Goal: Task Accomplishment & Management: Complete application form

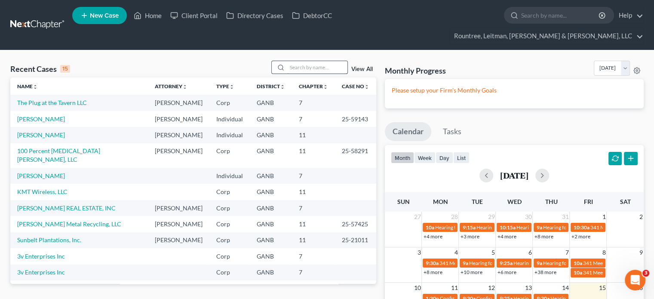
click at [309, 61] on input "search" at bounding box center [317, 67] width 60 height 12
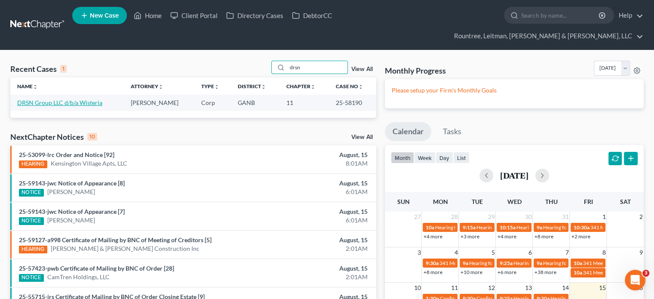
type input "drsn"
click at [54, 99] on link "DRSN Group LLC d/b/a Wisteria" at bounding box center [59, 102] width 85 height 7
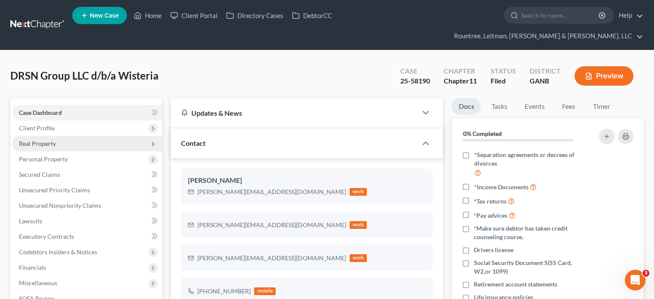
click at [40, 136] on span "Real Property" at bounding box center [87, 143] width 150 height 15
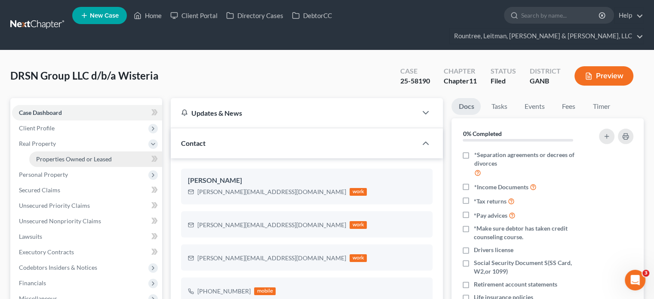
click at [55, 155] on span "Properties Owned or Leased" at bounding box center [74, 158] width 76 height 7
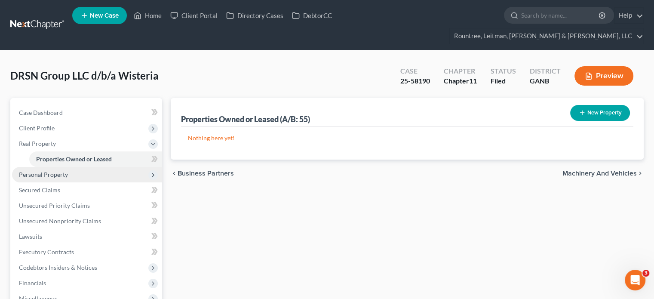
click at [48, 171] on span "Personal Property" at bounding box center [43, 174] width 49 height 7
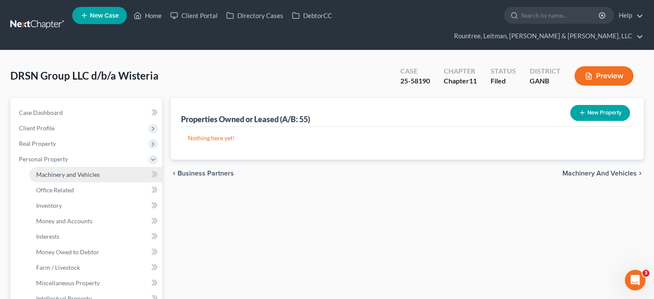
click at [62, 171] on span "Machinery and Vehicles" at bounding box center [68, 174] width 64 height 7
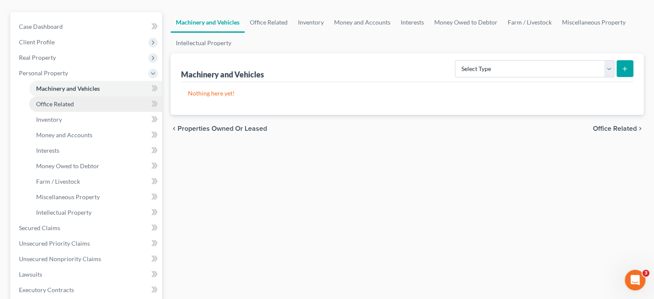
click at [60, 100] on span "Office Related" at bounding box center [55, 103] width 38 height 7
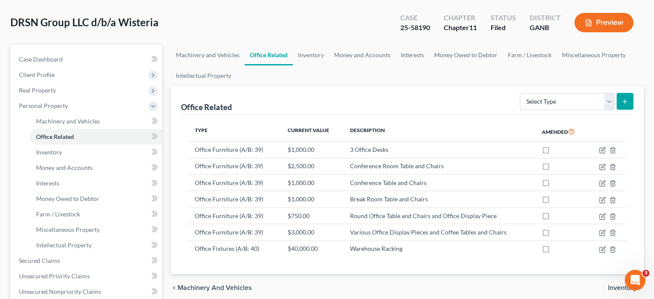
scroll to position [86, 0]
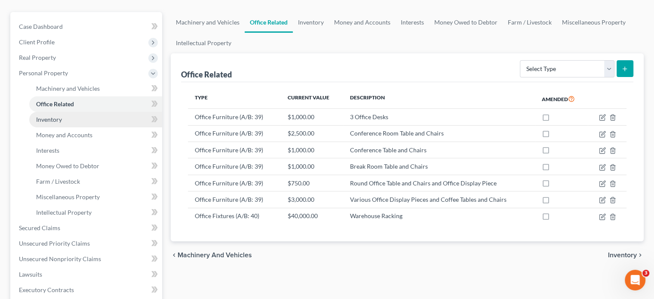
click at [53, 116] on span "Inventory" at bounding box center [49, 119] width 26 height 7
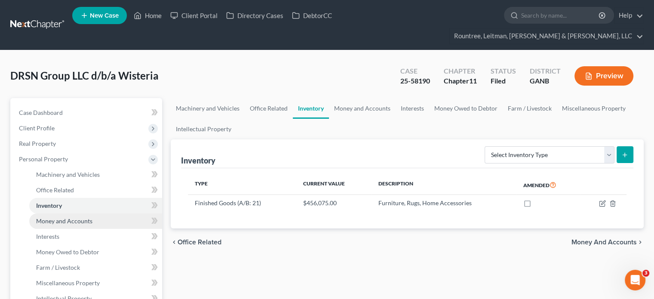
click at [77, 217] on span "Money and Accounts" at bounding box center [64, 220] width 56 height 7
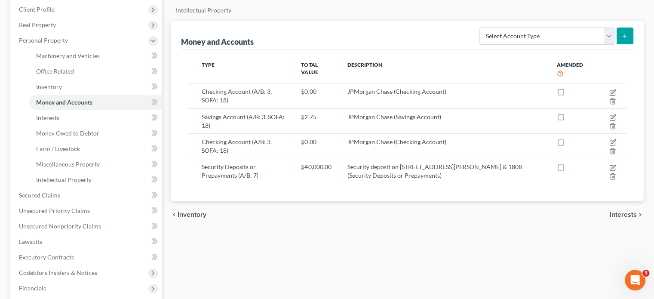
scroll to position [129, 0]
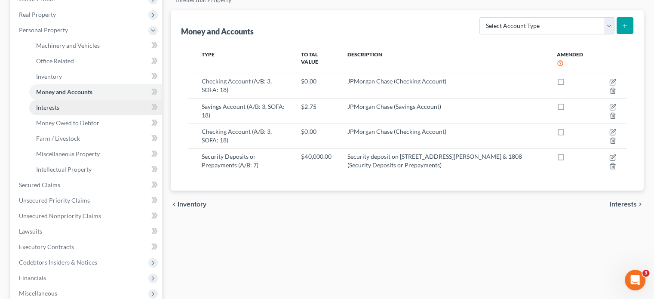
click at [52, 104] on span "Interests" at bounding box center [47, 107] width 23 height 7
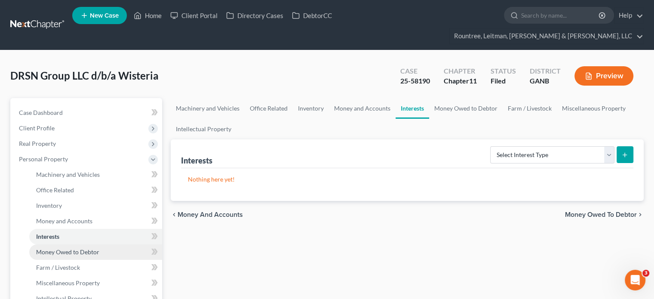
click at [68, 248] on span "Money Owed to Debtor" at bounding box center [67, 251] width 63 height 7
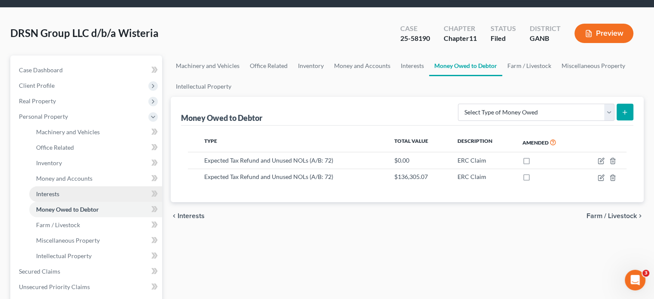
scroll to position [43, 0]
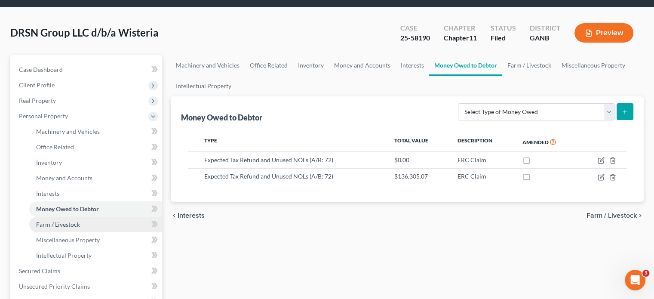
click at [74, 221] on span "Farm / Livestock" at bounding box center [58, 224] width 44 height 7
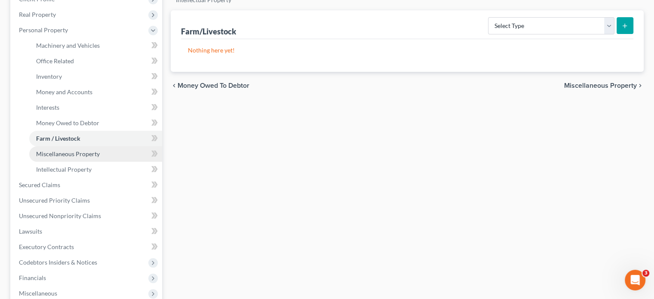
click at [87, 150] on span "Miscellaneous Property" at bounding box center [68, 153] width 64 height 7
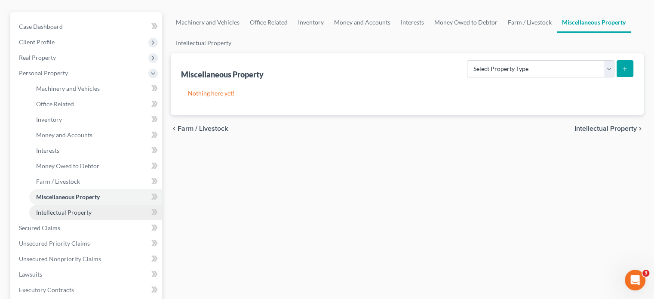
click at [84, 209] on span "Intellectual Property" at bounding box center [64, 212] width 56 height 7
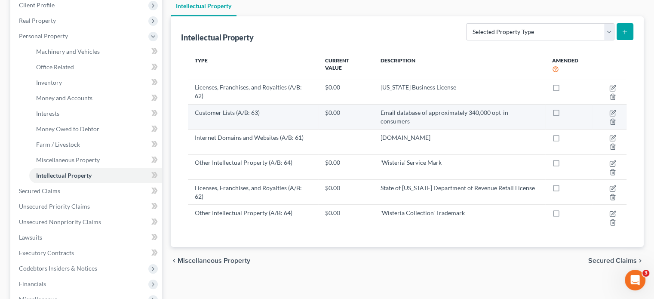
scroll to position [129, 0]
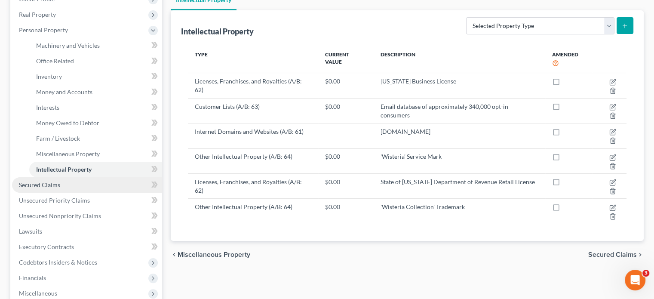
click at [40, 181] on span "Secured Claims" at bounding box center [39, 184] width 41 height 7
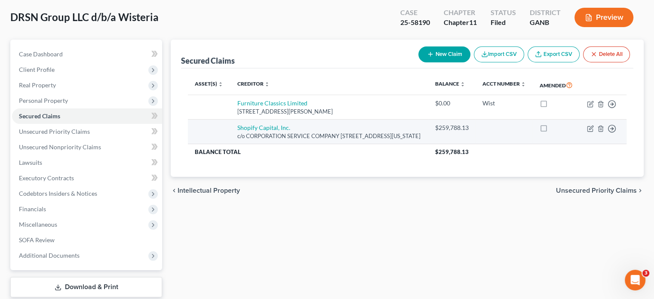
scroll to position [86, 0]
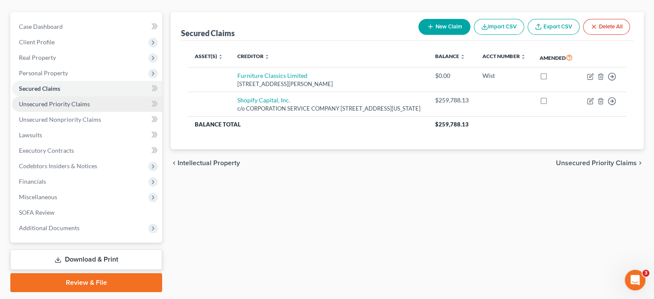
click at [48, 100] on span "Unsecured Priority Claims" at bounding box center [54, 103] width 71 height 7
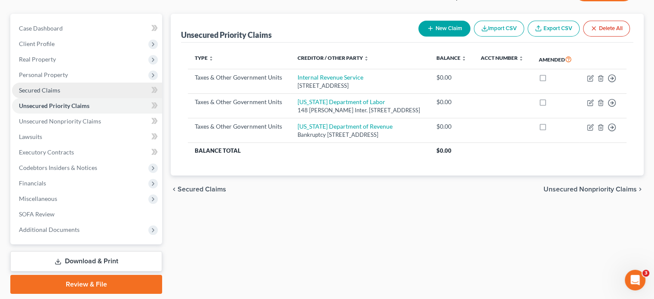
scroll to position [86, 0]
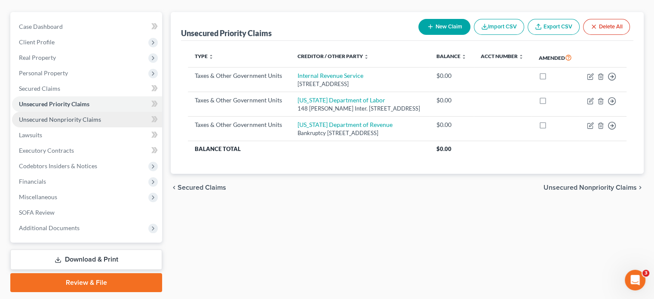
click at [55, 116] on span "Unsecured Nonpriority Claims" at bounding box center [60, 119] width 82 height 7
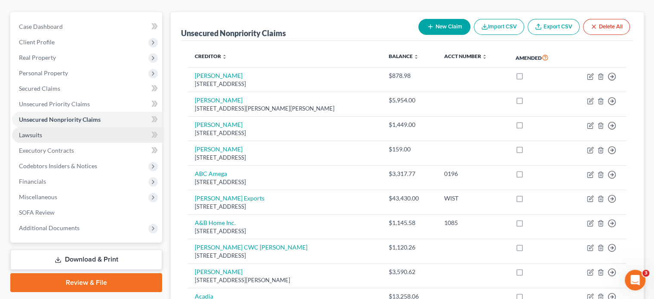
click at [36, 131] on span "Lawsuits" at bounding box center [30, 134] width 23 height 7
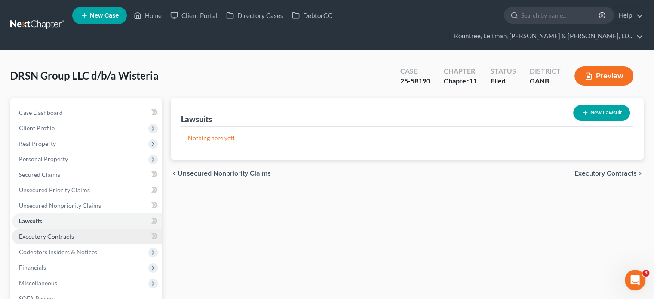
click at [36, 233] on span "Executory Contracts" at bounding box center [46, 236] width 55 height 7
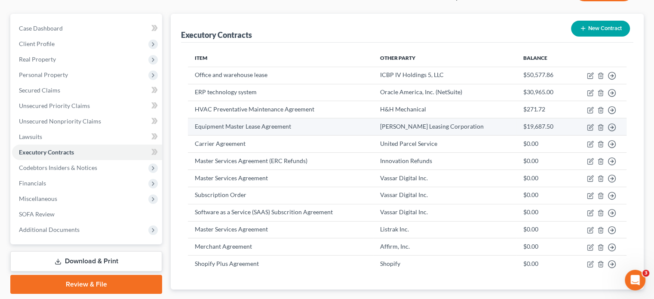
scroll to position [86, 0]
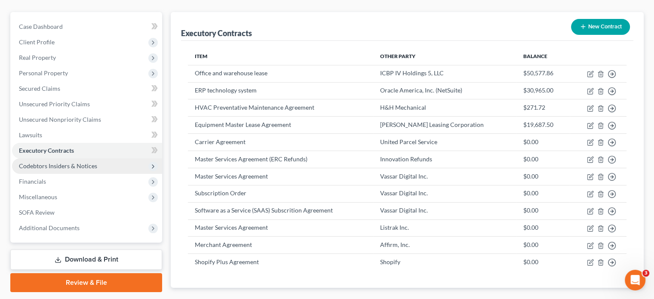
click at [66, 162] on span "Codebtors Insiders & Notices" at bounding box center [58, 165] width 78 height 7
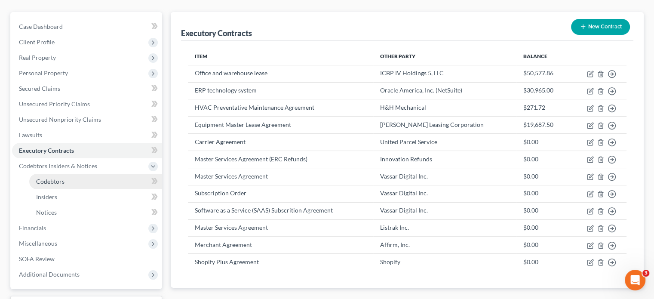
click at [43, 178] on span "Codebtors" at bounding box center [50, 181] width 28 height 7
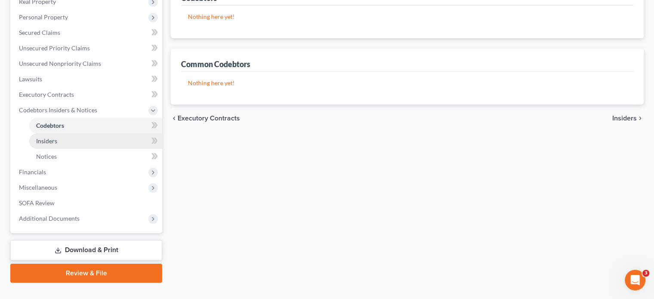
click at [46, 137] on span "Insiders" at bounding box center [46, 140] width 21 height 7
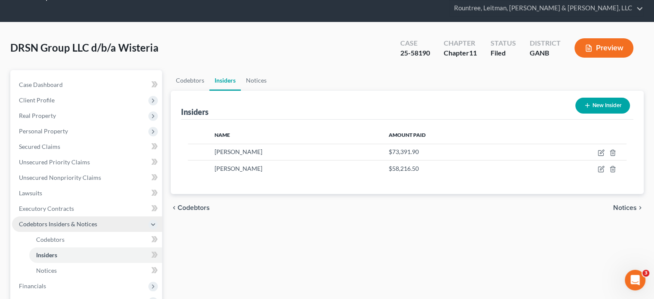
scroll to position [43, 0]
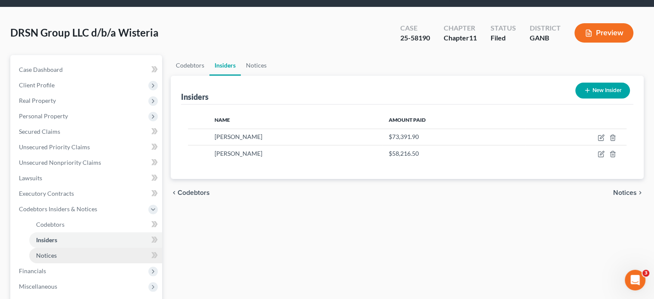
click at [45, 252] on span "Notices" at bounding box center [46, 255] width 21 height 7
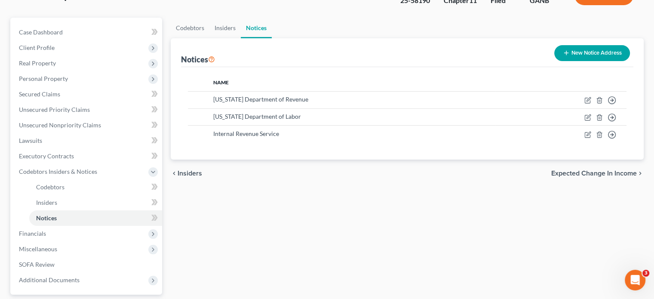
scroll to position [86, 0]
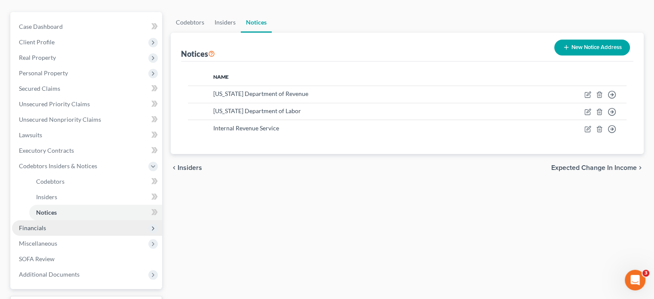
click at [40, 224] on span "Financials" at bounding box center [32, 227] width 27 height 7
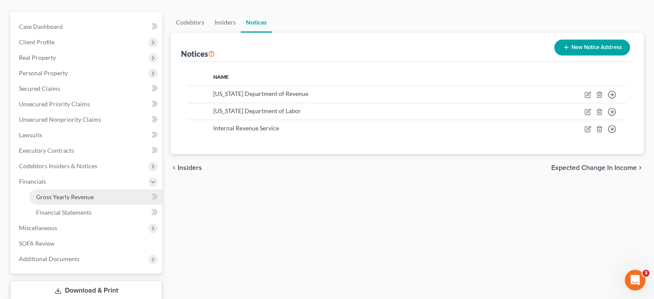
click at [91, 193] on span "Gross Yearly Revenue" at bounding box center [65, 196] width 58 height 7
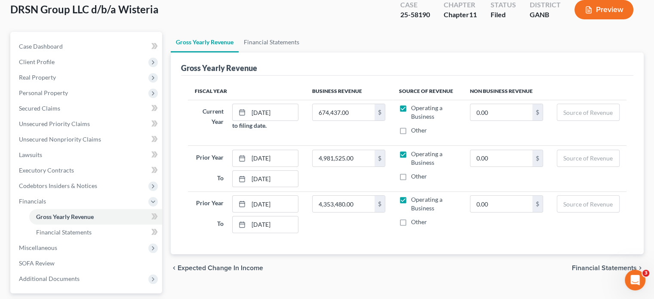
scroll to position [86, 0]
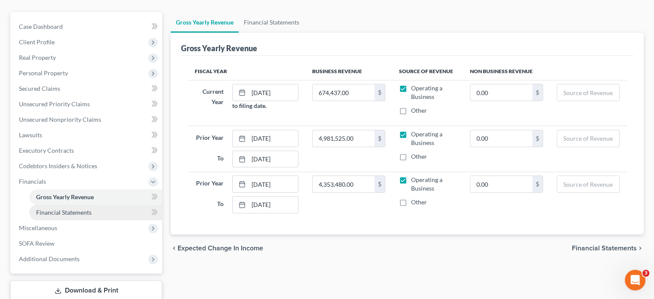
click at [65, 209] on span "Financial Statements" at bounding box center [64, 212] width 56 height 7
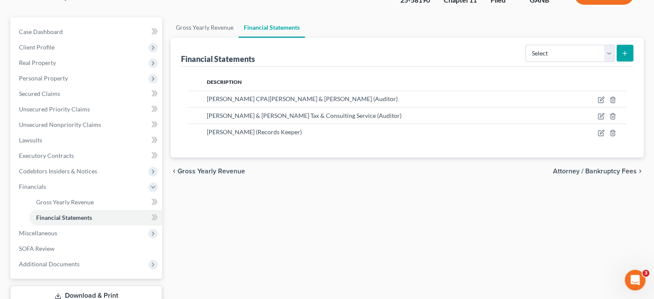
scroll to position [126, 0]
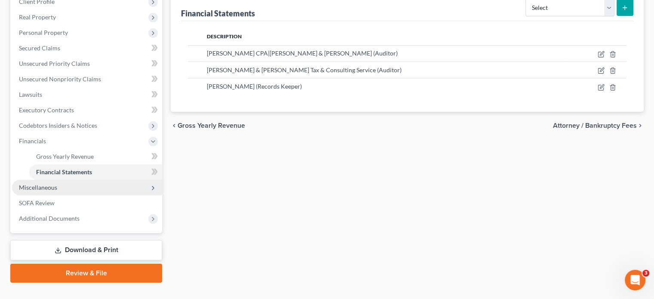
click at [43, 184] on span "Miscellaneous" at bounding box center [38, 187] width 38 height 7
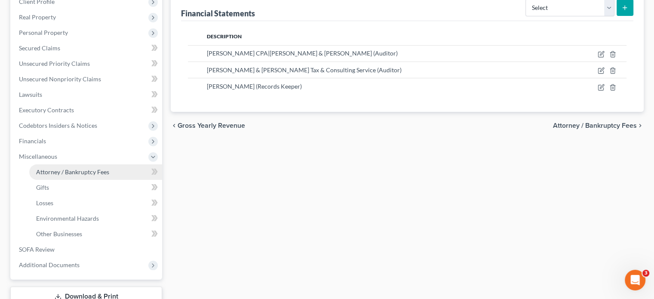
click at [80, 168] on span "Attorney / Bankruptcy Fees" at bounding box center [72, 171] width 73 height 7
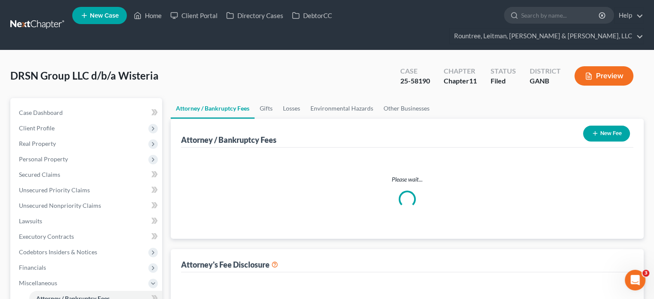
select select "4"
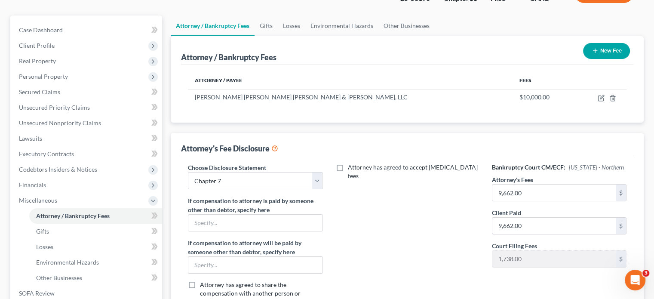
scroll to position [86, 0]
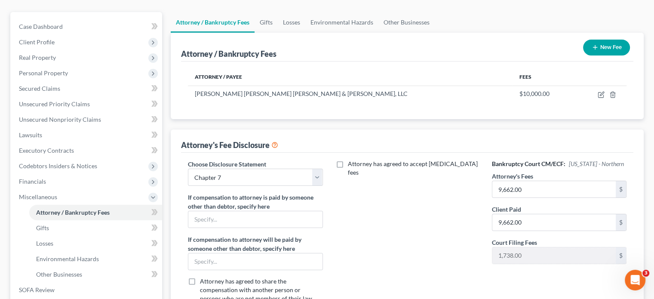
click at [348, 160] on label "Attorney has agreed to accept retainer fees" at bounding box center [413, 168] width 131 height 17
click at [352, 160] on input "Attorney has agreed to accept retainer fees" at bounding box center [355, 163] width 6 height 6
checkbox input "true"
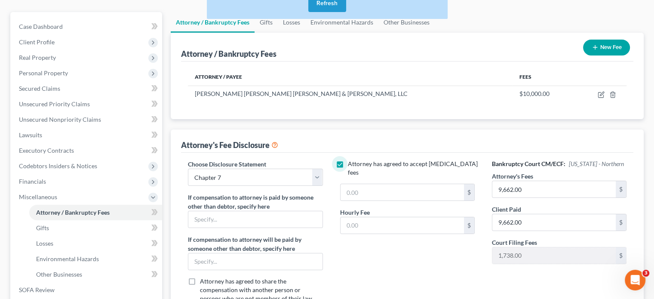
scroll to position [0, 0]
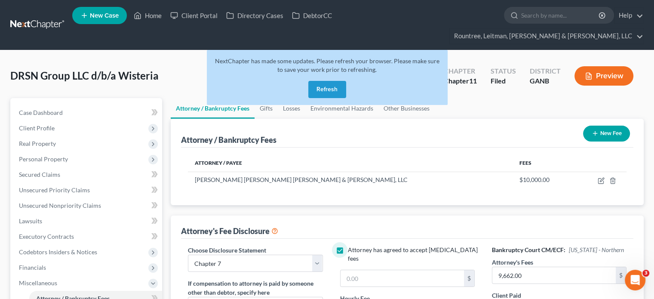
click at [337, 81] on button "Refresh" at bounding box center [328, 89] width 38 height 17
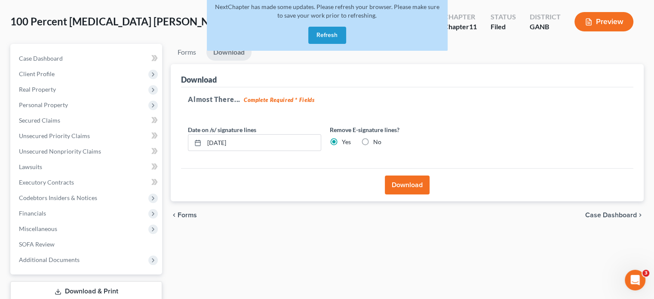
click at [331, 27] on button "Refresh" at bounding box center [328, 35] width 38 height 17
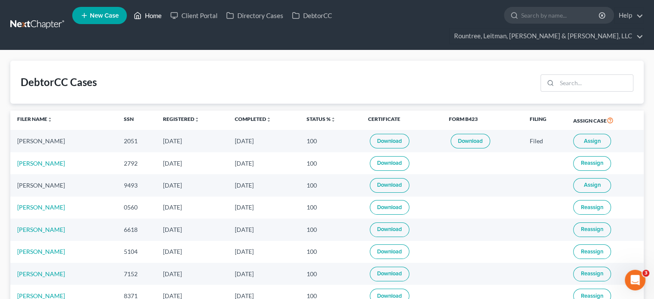
click at [153, 17] on link "Home" at bounding box center [148, 15] width 37 height 15
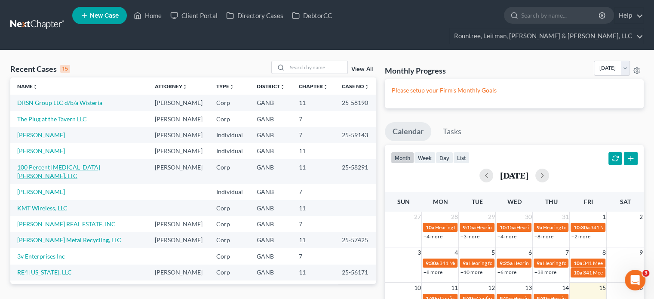
click at [51, 164] on link "100 Percent [MEDICAL_DATA] [PERSON_NAME], LLC" at bounding box center [58, 172] width 83 height 16
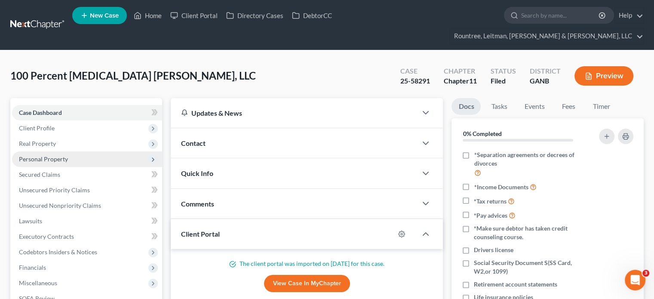
click at [45, 155] on span "Personal Property" at bounding box center [43, 158] width 49 height 7
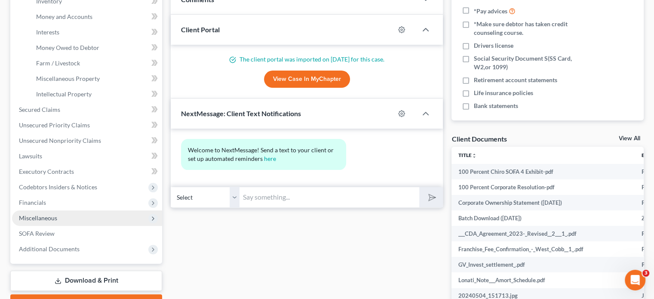
scroll to position [215, 0]
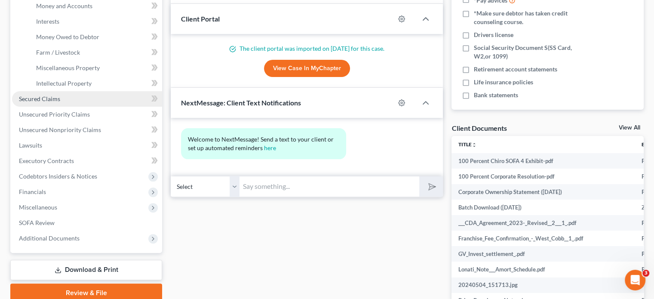
click at [42, 95] on span "Secured Claims" at bounding box center [39, 98] width 41 height 7
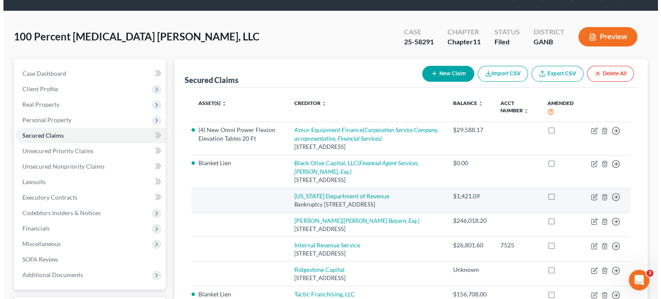
scroll to position [86, 0]
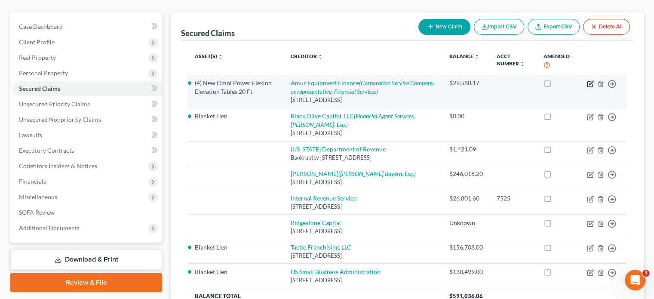
click at [589, 80] on icon "button" at bounding box center [590, 83] width 7 height 7
select select "30"
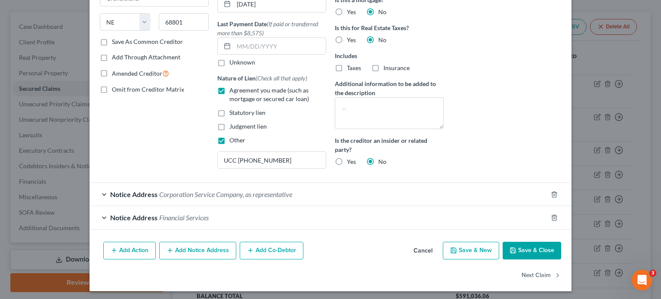
scroll to position [133, 0]
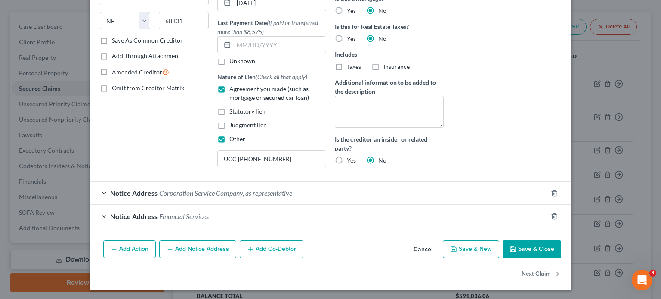
click at [284, 247] on button "Add Co-Debtor" at bounding box center [272, 250] width 64 height 18
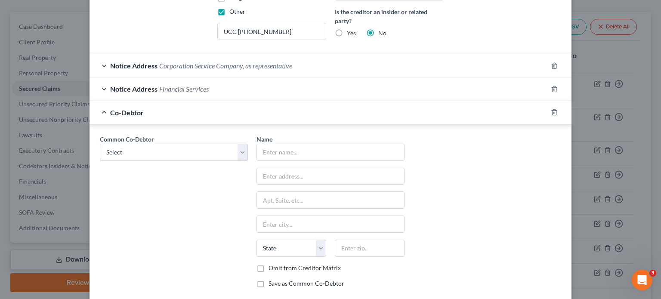
scroll to position [305, 0]
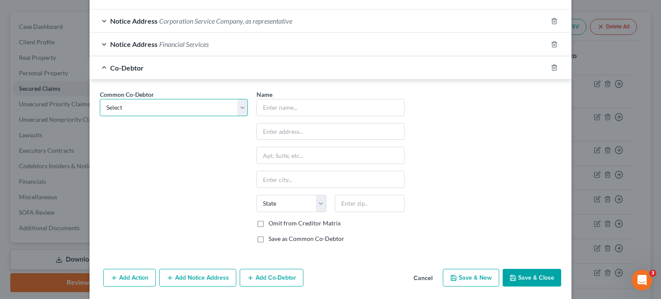
click at [239, 99] on select "Select [PERSON_NAME] [PERSON_NAME]" at bounding box center [174, 107] width 148 height 17
select select "1"
click at [100, 99] on select "Select [PERSON_NAME] [PERSON_NAME]" at bounding box center [174, 107] width 148 height 17
type input "[PERSON_NAME], D.C."
type input "[STREET_ADDRESS]"
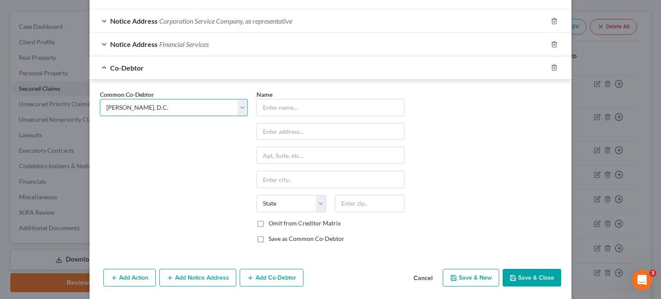
type input "Marietta"
select select "10"
type input "30064"
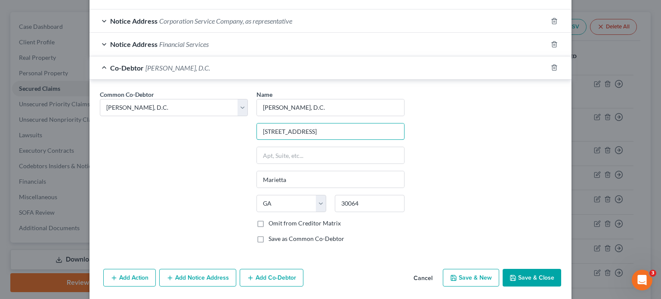
drag, startPoint x: 328, startPoint y: 130, endPoint x: 198, endPoint y: 127, distance: 130.0
click at [198, 127] on div "Common Co-Debtor Select [PERSON_NAME] [PERSON_NAME] Name * [PERSON_NAME], D.C. …" at bounding box center [331, 170] width 470 height 160
click at [522, 275] on button "Save & Close" at bounding box center [532, 278] width 59 height 18
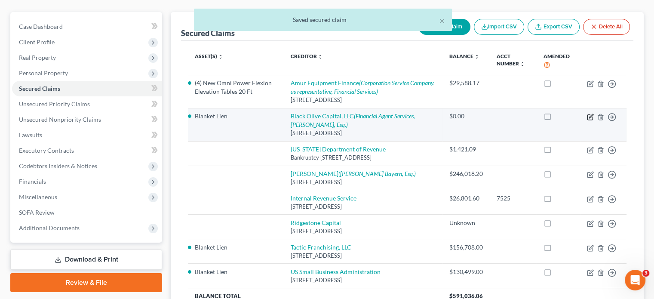
click at [591, 114] on icon "button" at bounding box center [591, 116] width 4 height 4
select select "35"
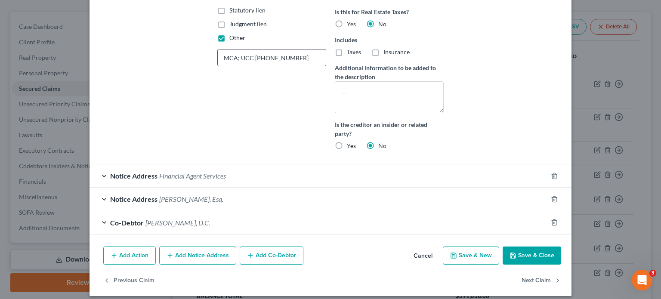
scroll to position [240, 0]
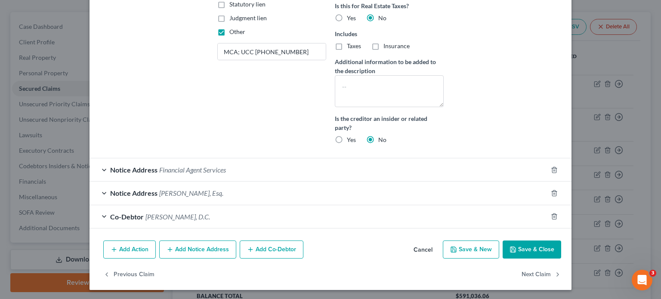
click at [527, 242] on button "Save & Close" at bounding box center [532, 250] width 59 height 18
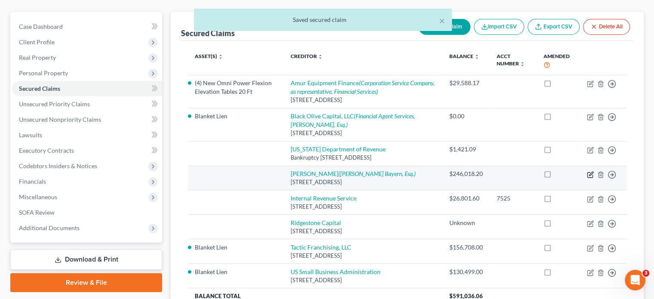
click at [592, 172] on icon "button" at bounding box center [591, 174] width 4 height 4
select select "9"
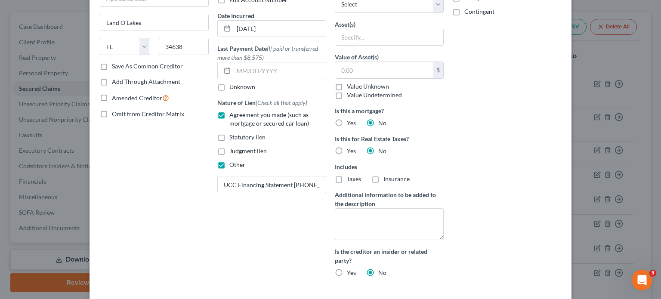
scroll to position [215, 0]
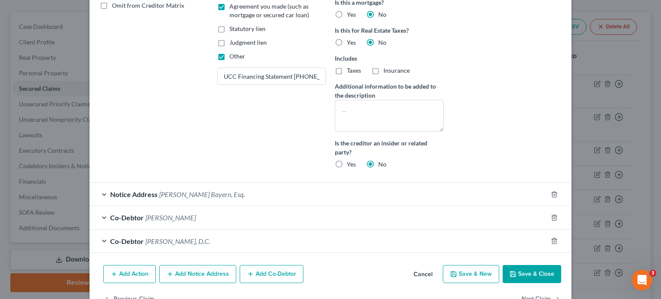
click at [532, 272] on button "Save & Close" at bounding box center [532, 274] width 59 height 18
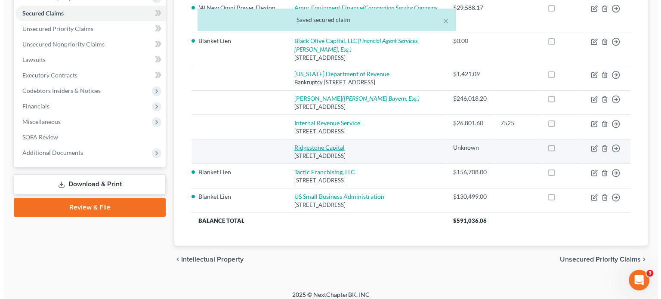
scroll to position [167, 0]
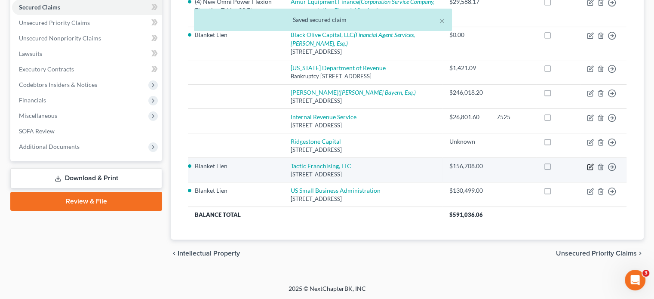
click at [591, 164] on icon "button" at bounding box center [590, 167] width 7 height 7
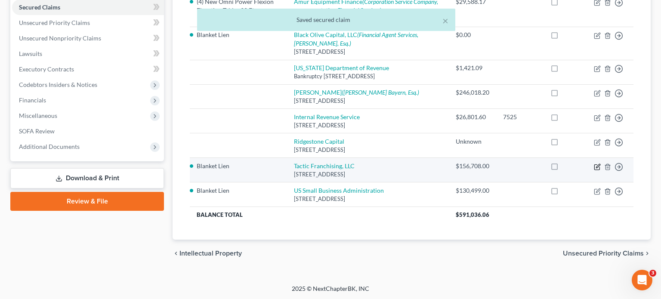
select select "3"
select select "0"
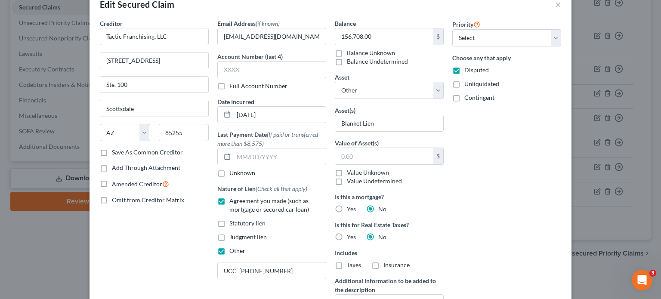
scroll to position [193, 0]
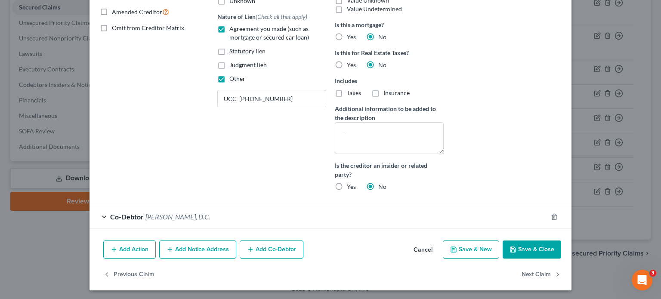
click at [525, 247] on button "Save & Close" at bounding box center [532, 250] width 59 height 18
select select
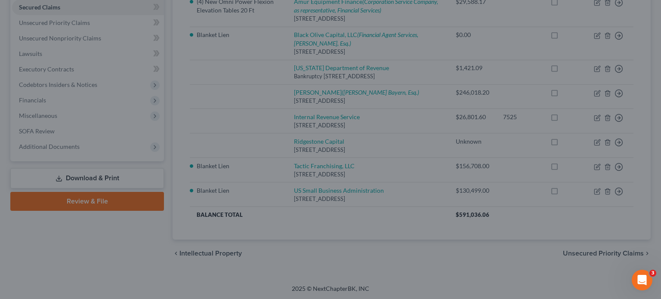
scroll to position [109, 0]
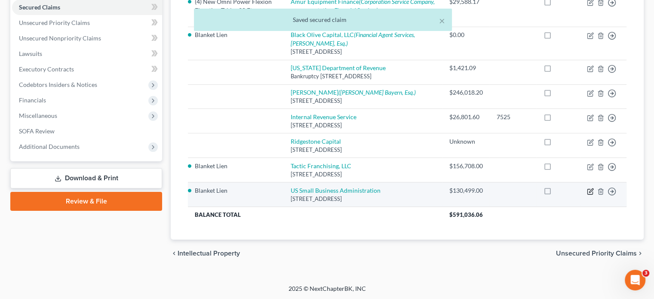
click at [590, 189] on icon "button" at bounding box center [590, 191] width 7 height 7
select select "0"
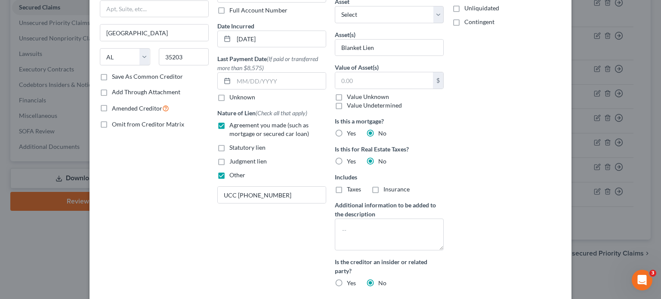
scroll to position [170, 0]
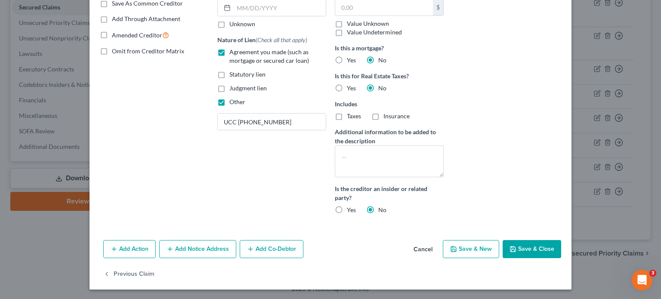
click at [274, 248] on button "Add Co-Debtor" at bounding box center [272, 249] width 64 height 18
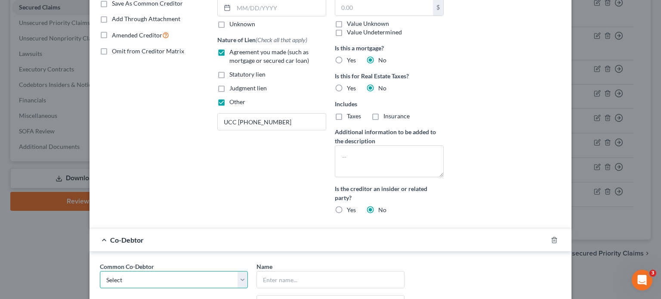
drag, startPoint x: 236, startPoint y: 278, endPoint x: 211, endPoint y: 275, distance: 25.1
click at [236, 278] on select "Select [PERSON_NAME] [PERSON_NAME]" at bounding box center [174, 279] width 148 height 17
select select "1"
click at [100, 271] on select "Select [PERSON_NAME] [PERSON_NAME]" at bounding box center [174, 279] width 148 height 17
type input "[PERSON_NAME], D.C."
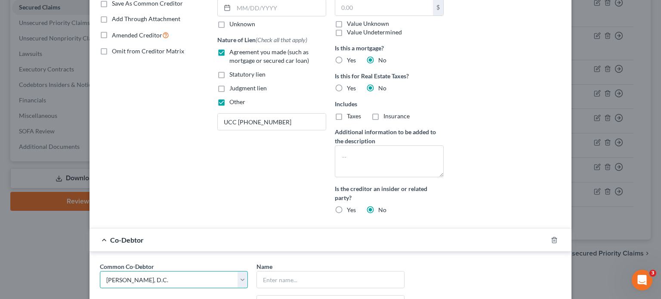
type input "[STREET_ADDRESS]"
type input "Marietta"
select select "10"
type input "30064"
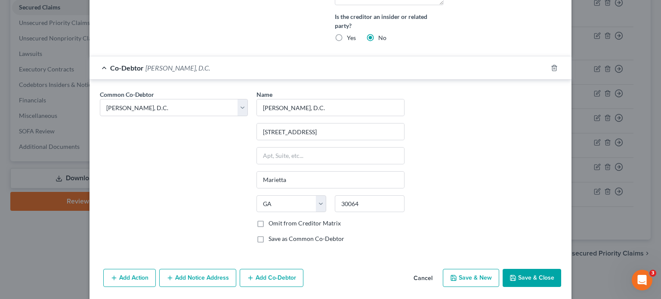
click at [537, 273] on button "Save & Close" at bounding box center [532, 278] width 59 height 18
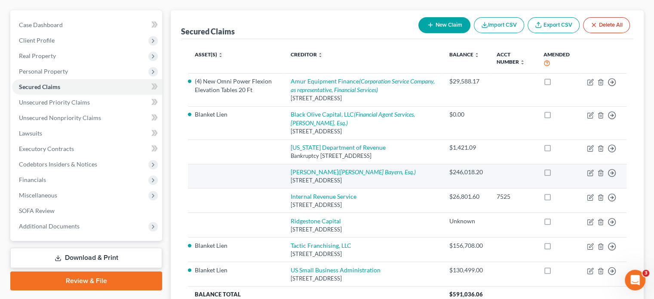
scroll to position [124, 0]
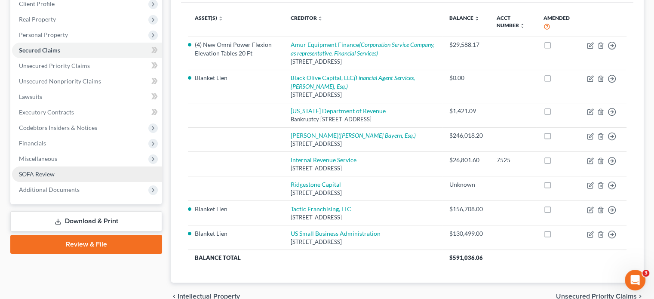
click at [48, 170] on span "SOFA Review" at bounding box center [37, 173] width 36 height 7
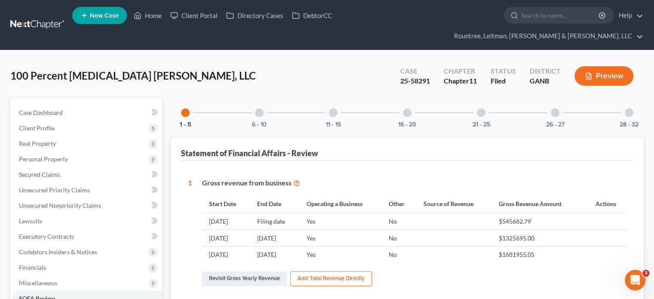
click at [628, 108] on div at bounding box center [629, 112] width 9 height 9
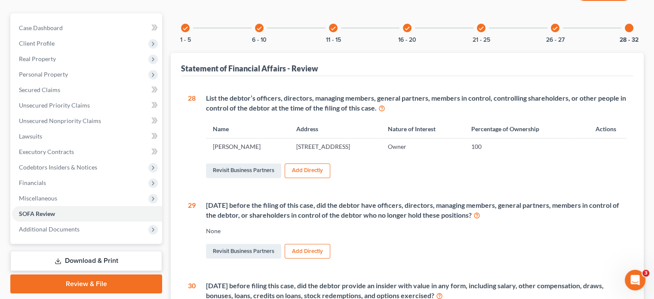
scroll to position [86, 0]
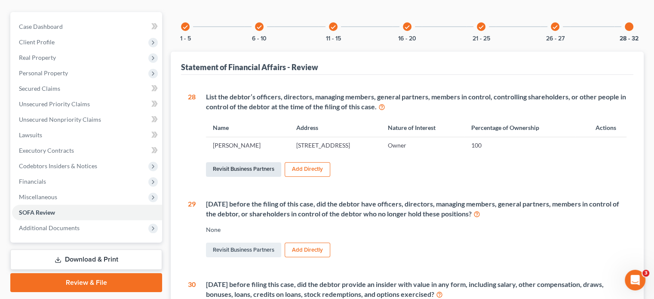
click at [241, 162] on link "Revisit Business Partners" at bounding box center [243, 169] width 75 height 15
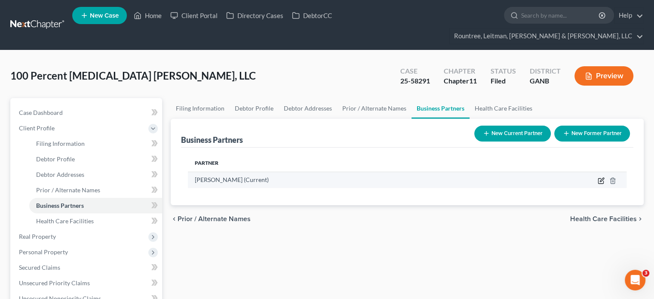
click at [600, 177] on icon "button" at bounding box center [601, 180] width 7 height 7
select select "10"
select select "3"
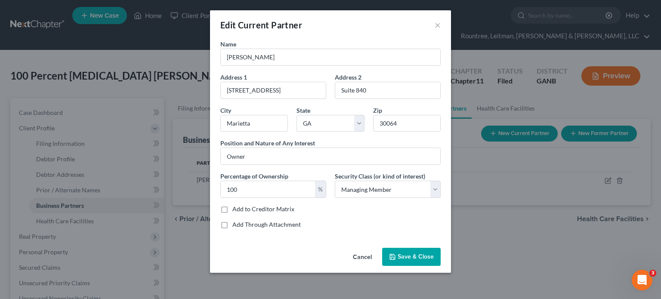
drag, startPoint x: 320, startPoint y: 89, endPoint x: 108, endPoint y: 80, distance: 212.3
click at [117, 81] on div "Edit Current Partner × Name [PERSON_NAME] Address [STREET_ADDRESS] Address [GEO…" at bounding box center [330, 149] width 661 height 299
paste input "[STREET_ADDRESS]"
type input "[STREET_ADDRESS]"
drag, startPoint x: 376, startPoint y: 88, endPoint x: 179, endPoint y: 68, distance: 198.1
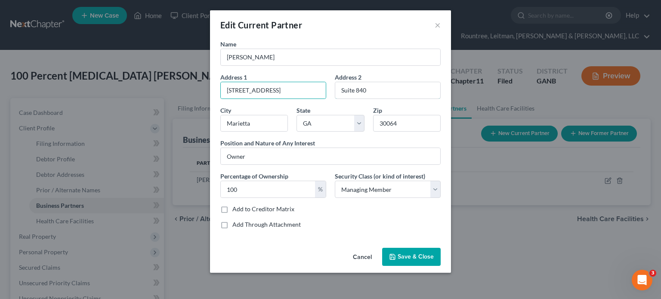
click at [192, 70] on div "Edit Current Partner × Name [PERSON_NAME] Address 1 [STREET_ADDRESS][GEOGRAPHIC…" at bounding box center [330, 149] width 661 height 299
click at [420, 253] on span "Save & Close" at bounding box center [416, 256] width 36 height 7
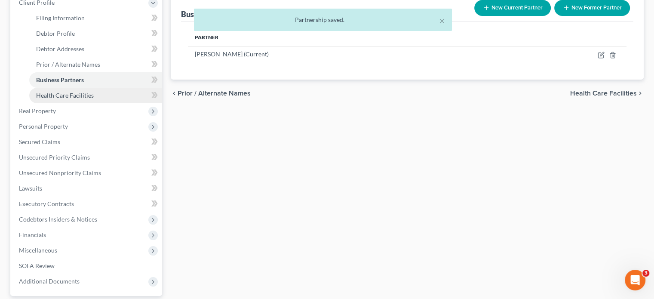
scroll to position [172, 0]
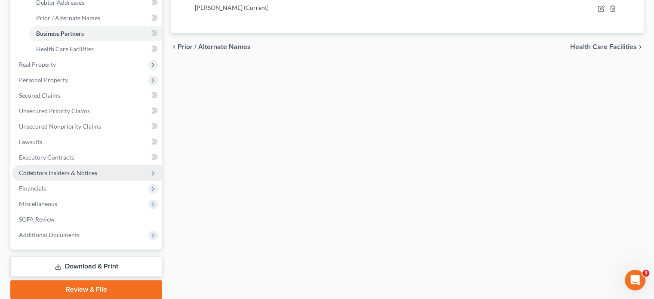
click at [46, 169] on span "Codebtors Insiders & Notices" at bounding box center [58, 172] width 78 height 7
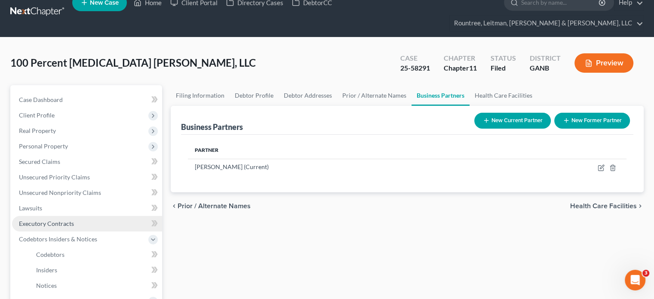
scroll to position [142, 0]
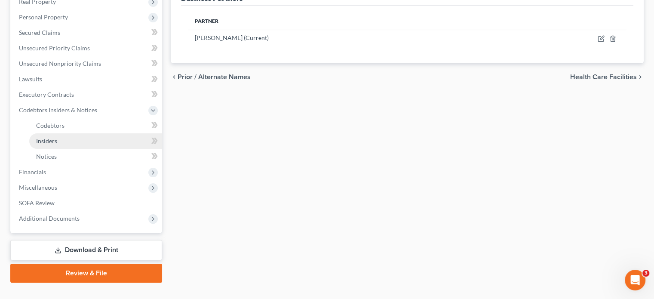
click at [55, 137] on span "Insiders" at bounding box center [46, 140] width 21 height 7
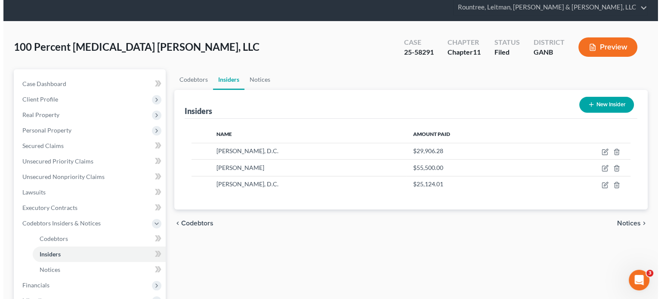
scroll to position [86, 0]
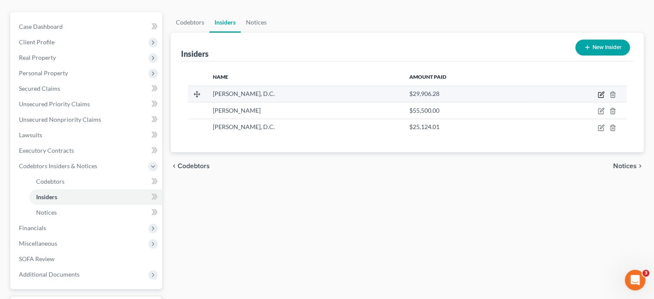
click at [601, 91] on icon "button" at bounding box center [601, 94] width 7 height 7
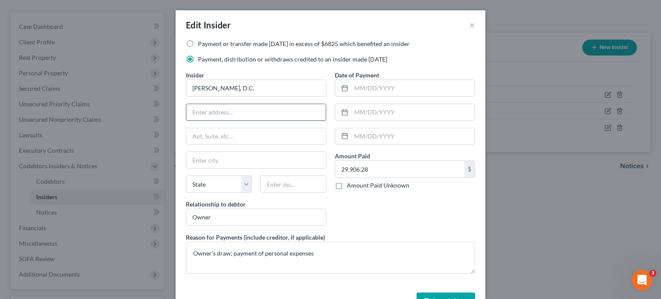
click at [254, 117] on input "text" at bounding box center [255, 112] width 139 height 16
paste input "[STREET_ADDRESS]"
type input "[STREET_ADDRESS]"
click at [287, 179] on input "text" at bounding box center [293, 184] width 66 height 17
type input "30064"
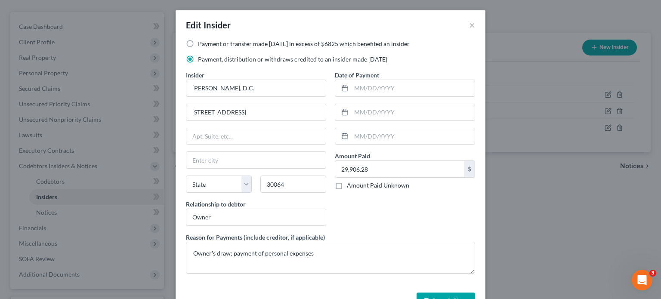
click at [367, 207] on div "Date of Payment Amount Paid 29,906.28 $ Amount Paid Unknown Balance Undetermine…" at bounding box center [404, 152] width 149 height 162
type input "Marietta"
select select "10"
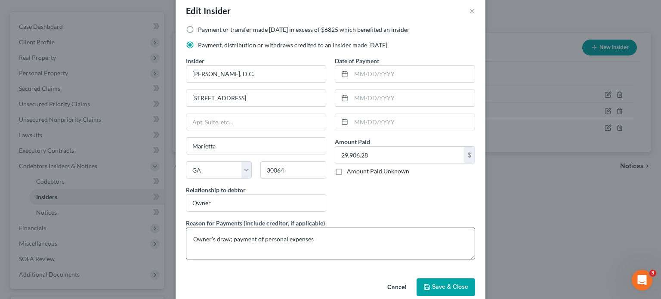
scroll to position [27, 0]
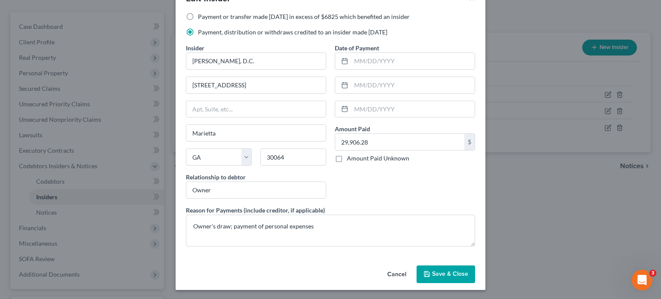
click at [444, 273] on span "Save & Close" at bounding box center [450, 274] width 36 height 7
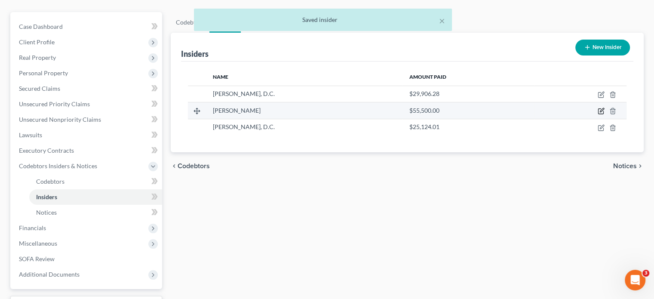
click at [602, 108] on icon "button" at bounding box center [601, 111] width 7 height 7
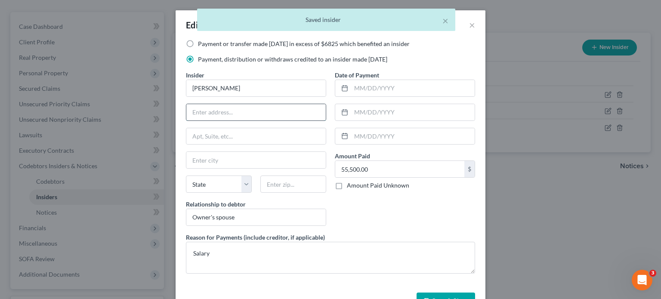
click at [213, 111] on input "text" at bounding box center [255, 112] width 139 height 16
paste input "[STREET_ADDRESS]"
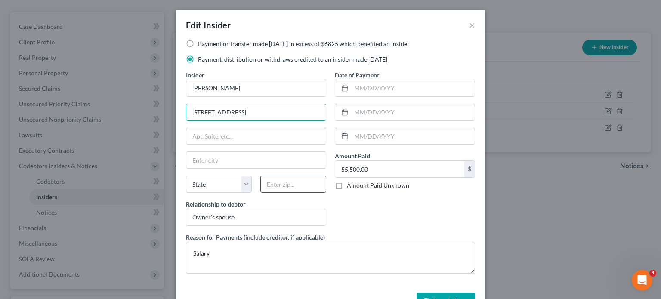
type input "[STREET_ADDRESS]"
click at [288, 177] on input "text" at bounding box center [293, 184] width 66 height 17
type input "30064"
click at [395, 210] on div "Date of Payment Amount Paid 55,500.00 $ Amount Paid Unknown Balance Undetermine…" at bounding box center [404, 152] width 149 height 162
type input "Marietta"
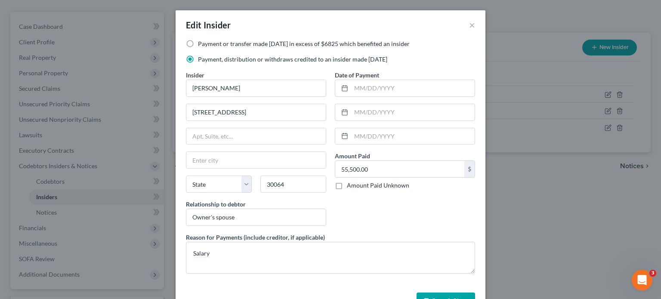
select select "10"
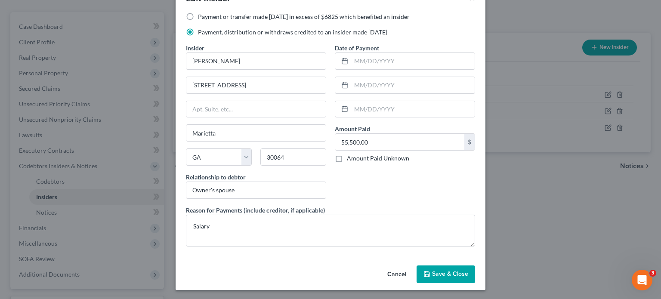
click at [435, 271] on span "Save & Close" at bounding box center [450, 274] width 36 height 7
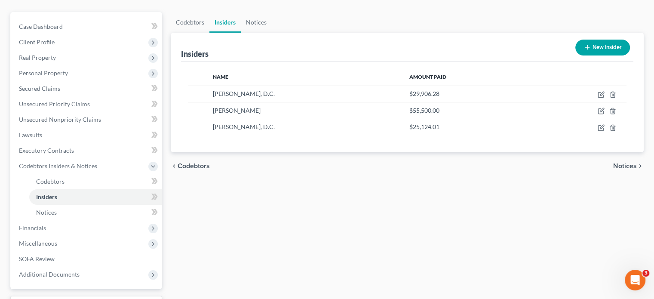
click at [386, 152] on div "chevron_left Codebtors Notices chevron_right" at bounding box center [407, 166] width 473 height 28
click at [602, 125] on icon "button" at bounding box center [602, 127] width 4 height 4
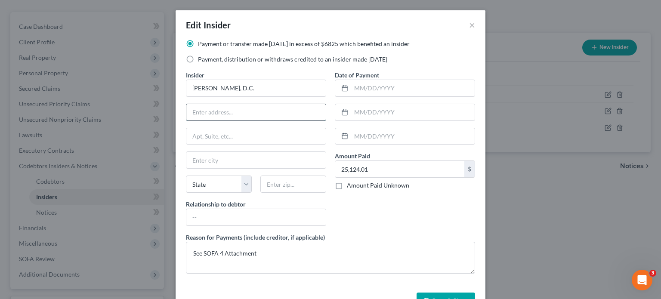
click at [208, 117] on input "text" at bounding box center [255, 112] width 139 height 16
paste input "[STREET_ADDRESS]"
type input "[STREET_ADDRESS]"
click at [238, 136] on input "text" at bounding box center [255, 136] width 139 height 16
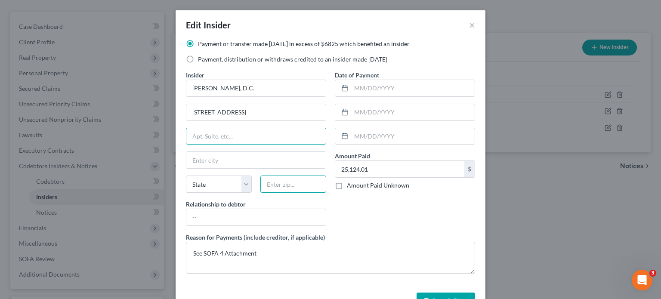
click at [306, 187] on input "text" at bounding box center [293, 184] width 66 height 17
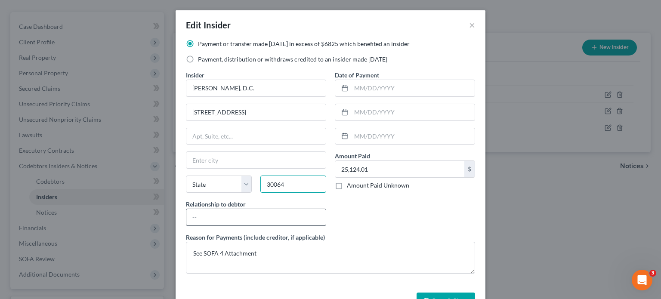
type input "30064"
click at [275, 216] on input "text" at bounding box center [255, 217] width 139 height 16
type input "Marietta"
select select "10"
type input "Owner"
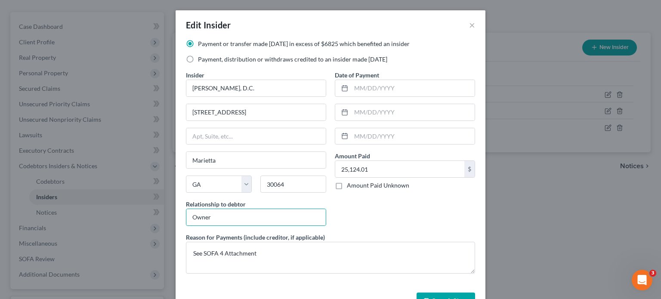
click at [401, 213] on div "Date of Payment Amount Paid 25,124.01 $ Amount Paid Unknown Balance Undetermine…" at bounding box center [404, 152] width 149 height 162
click at [439, 296] on button "Save & Close" at bounding box center [446, 302] width 59 height 18
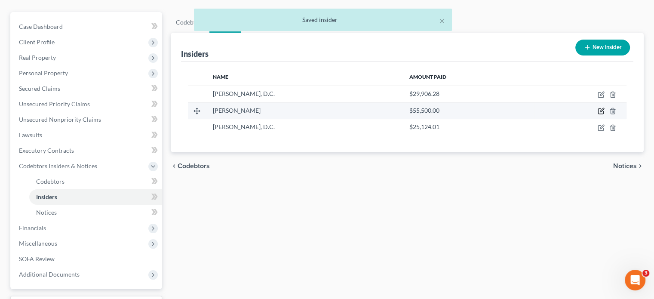
click at [599, 108] on icon "button" at bounding box center [601, 111] width 7 height 7
select select "10"
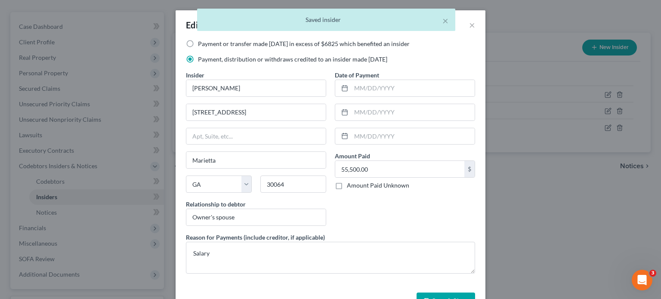
click at [429, 295] on button "Save & Close" at bounding box center [446, 302] width 59 height 18
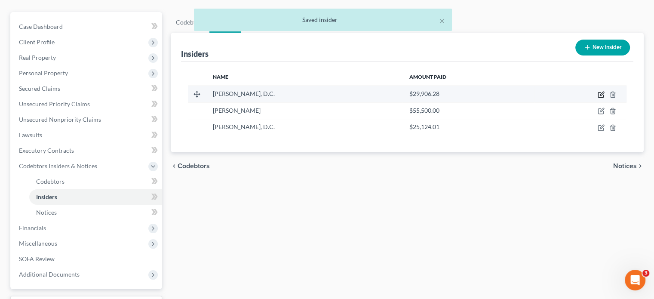
click at [599, 91] on icon "button" at bounding box center [601, 94] width 7 height 7
select select "10"
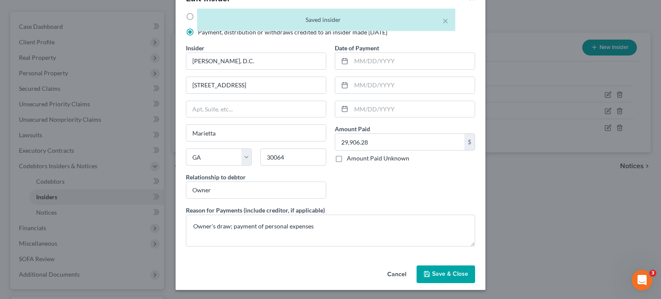
click at [434, 273] on span "Save & Close" at bounding box center [450, 274] width 36 height 7
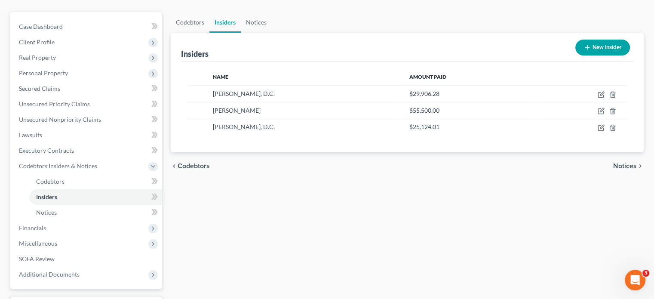
scroll to position [0, 0]
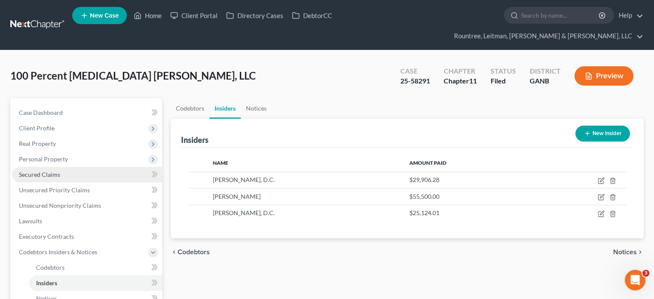
click at [38, 167] on link "Secured Claims" at bounding box center [87, 174] width 150 height 15
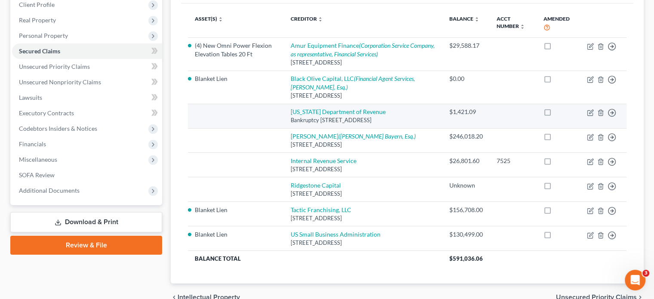
scroll to position [129, 0]
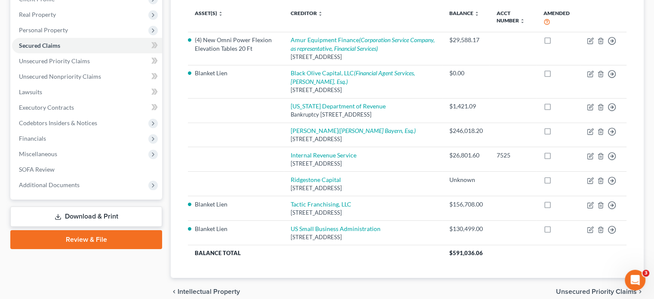
drag, startPoint x: 317, startPoint y: 204, endPoint x: 339, endPoint y: 268, distance: 66.9
click at [339, 268] on div "Asset(s) expand_more expand_less unfold_more Creditor expand_more expand_less u…" at bounding box center [407, 138] width 453 height 281
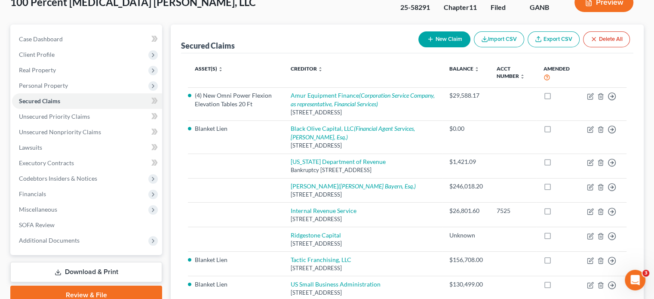
scroll to position [0, 0]
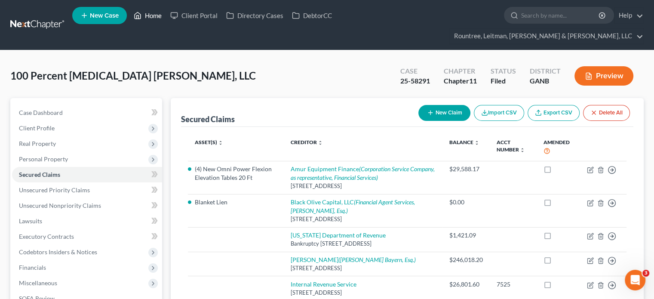
click at [143, 17] on link "Home" at bounding box center [148, 15] width 37 height 15
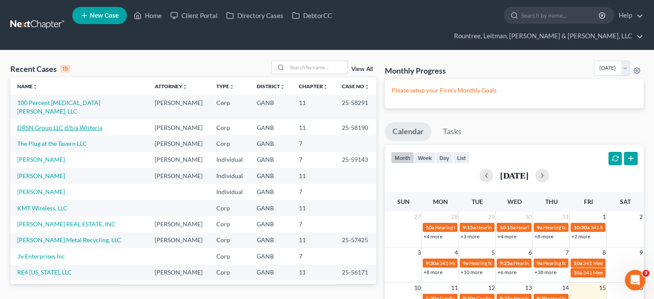
click at [60, 124] on link "DRSN Group LLC d/b/a Wisteria" at bounding box center [59, 127] width 85 height 7
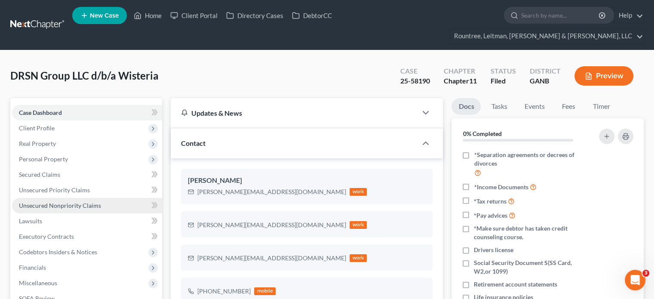
click at [37, 202] on span "Unsecured Nonpriority Claims" at bounding box center [60, 205] width 82 height 7
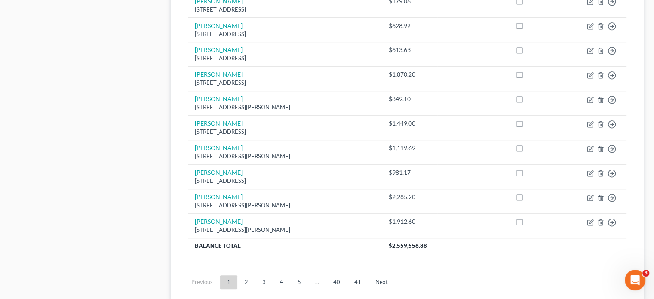
scroll to position [694, 0]
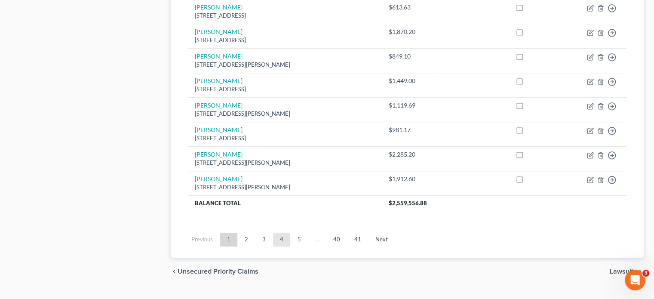
click at [282, 233] on link "4" at bounding box center [281, 240] width 17 height 14
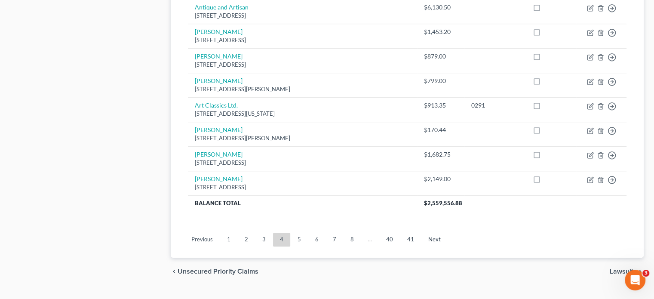
click at [330, 233] on link "7" at bounding box center [334, 240] width 17 height 14
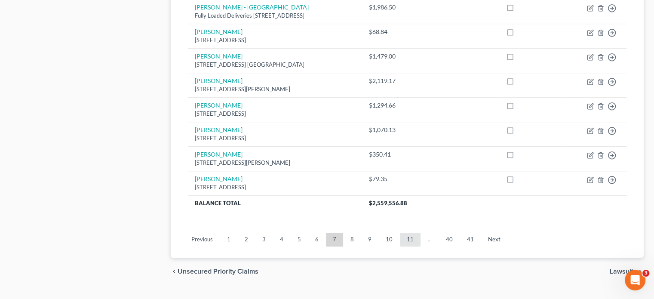
click at [416, 233] on link "11" at bounding box center [410, 240] width 21 height 14
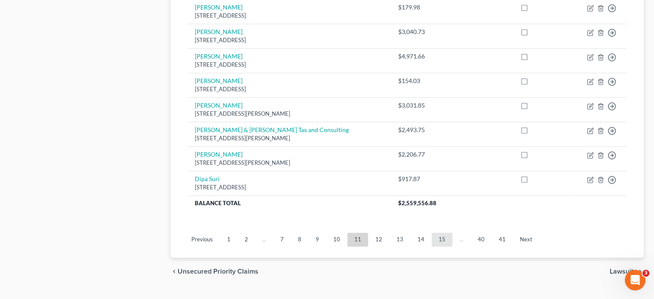
click at [437, 233] on link "15" at bounding box center [442, 240] width 21 height 14
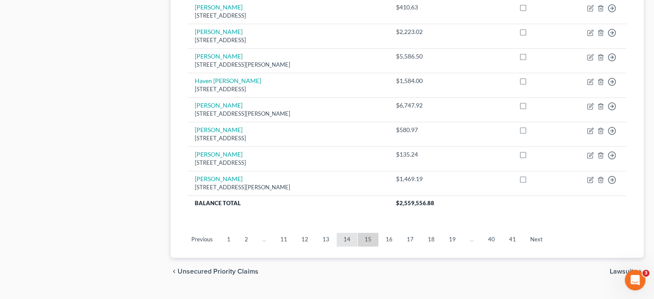
click at [345, 233] on link "14" at bounding box center [347, 240] width 21 height 14
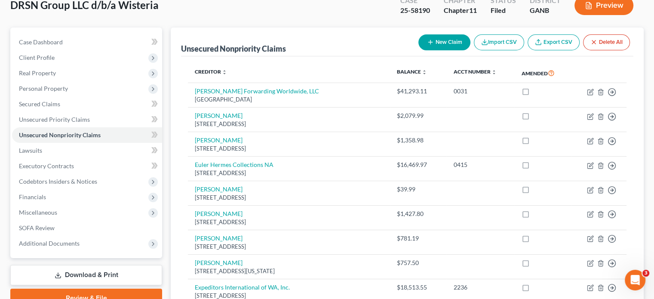
scroll to position [48, 0]
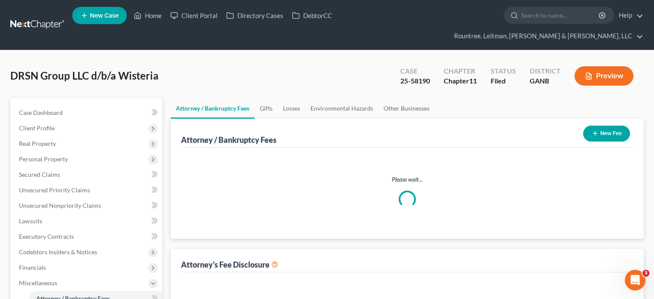
select select "4"
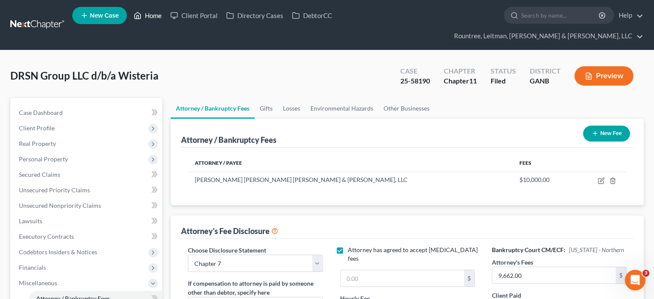
click at [150, 12] on link "Home" at bounding box center [148, 15] width 37 height 15
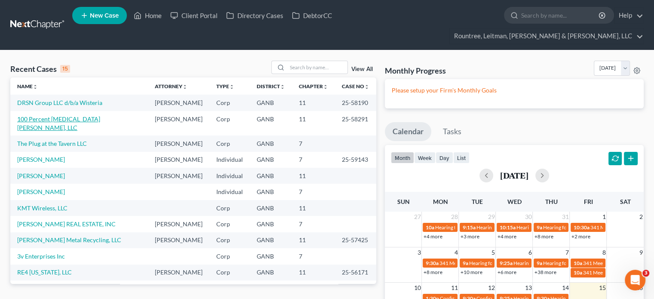
click at [55, 115] on link "100 Percent [MEDICAL_DATA] [PERSON_NAME], LLC" at bounding box center [58, 123] width 83 height 16
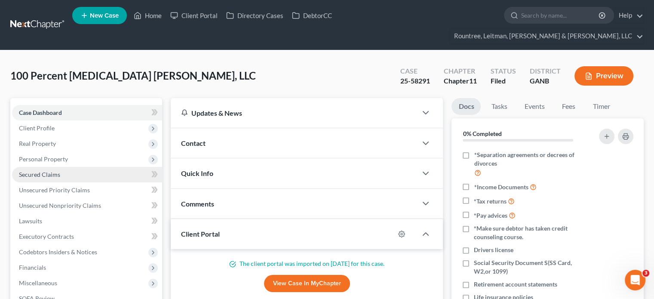
click at [56, 171] on span "Secured Claims" at bounding box center [39, 174] width 41 height 7
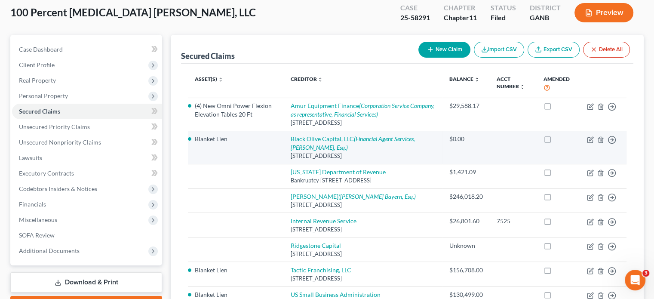
scroll to position [167, 0]
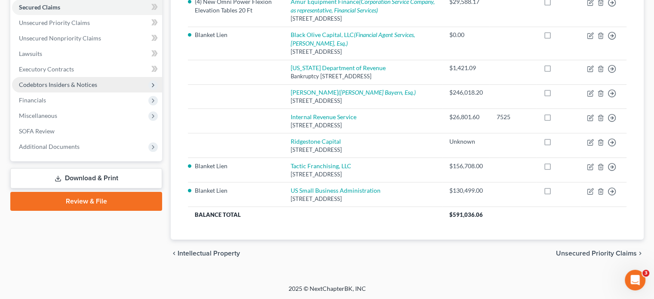
click at [63, 81] on span "Codebtors Insiders & Notices" at bounding box center [58, 84] width 78 height 7
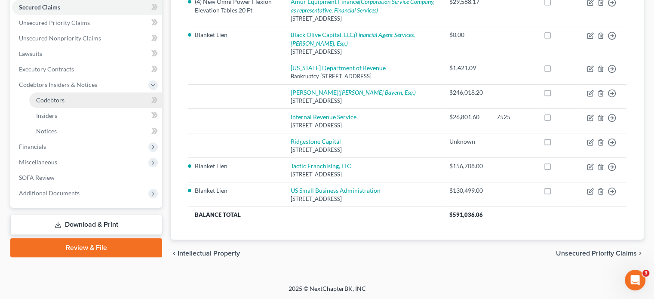
click at [48, 96] on span "Codebtors" at bounding box center [50, 99] width 28 height 7
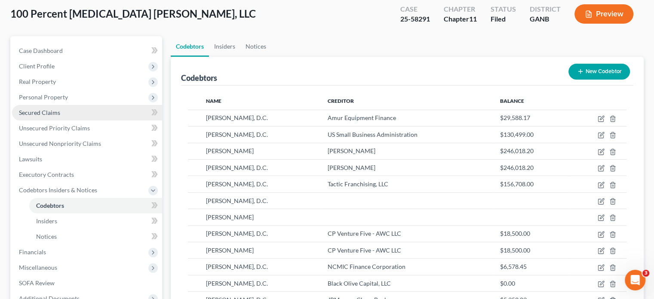
scroll to position [43, 0]
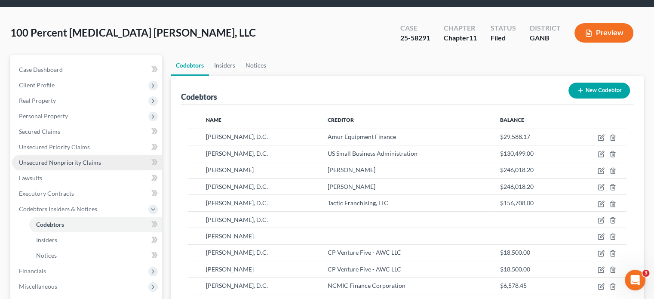
click at [52, 159] on span "Unsecured Nonpriority Claims" at bounding box center [60, 162] width 82 height 7
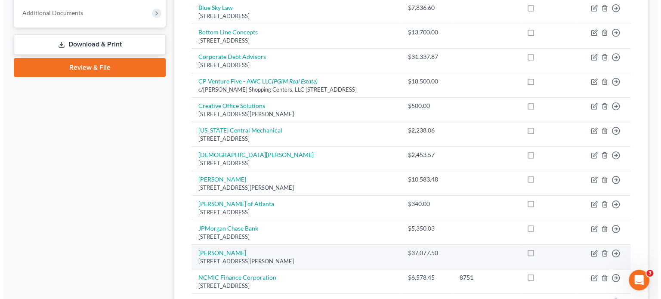
scroll to position [518, 0]
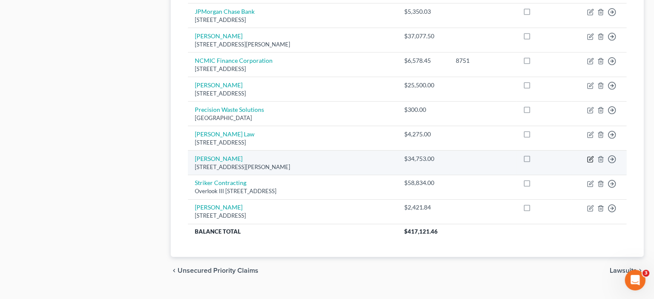
click at [589, 156] on icon "button" at bounding box center [590, 159] width 7 height 7
select select "10"
select select "8"
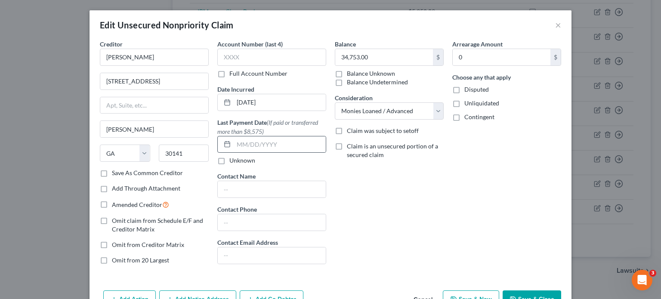
scroll to position [50, 0]
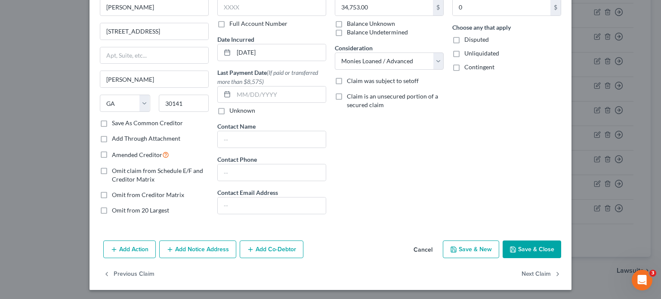
click at [270, 249] on button "Add Co-Debtor" at bounding box center [272, 250] width 64 height 18
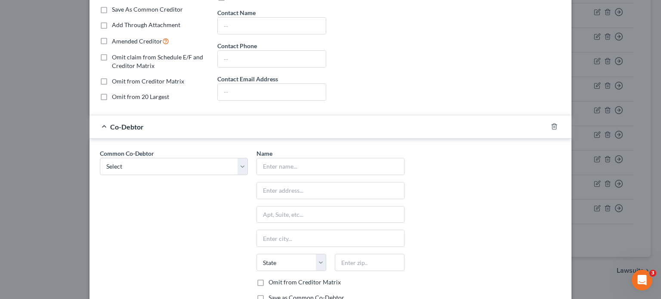
scroll to position [179, 0]
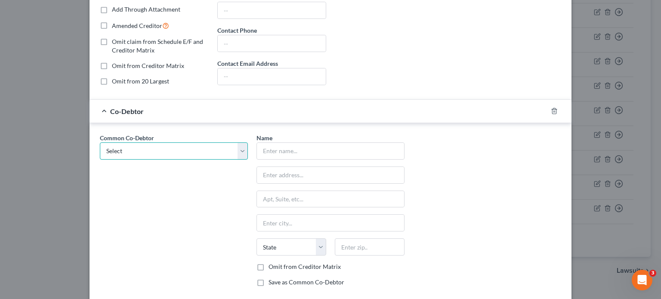
drag, startPoint x: 239, startPoint y: 146, endPoint x: 227, endPoint y: 154, distance: 14.6
click at [239, 146] on select "Select [PERSON_NAME] [PERSON_NAME]" at bounding box center [174, 150] width 148 height 17
select select "0"
click at [100, 142] on select "Select [PERSON_NAME] [PERSON_NAME]" at bounding box center [174, 150] width 148 height 17
type input "[PERSON_NAME]"
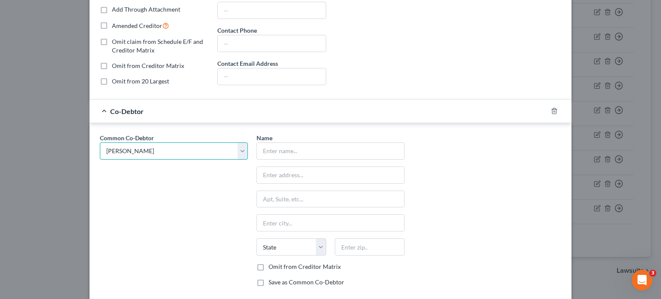
type input "[STREET_ADDRESS]"
type input "Marietta"
select select "10"
type input "30064"
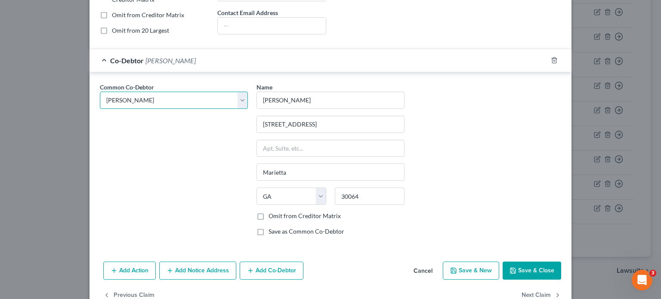
scroll to position [250, 0]
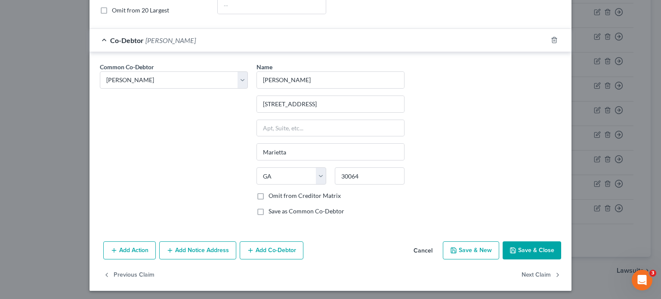
click at [262, 249] on button "Add Co-Debtor" at bounding box center [272, 250] width 64 height 18
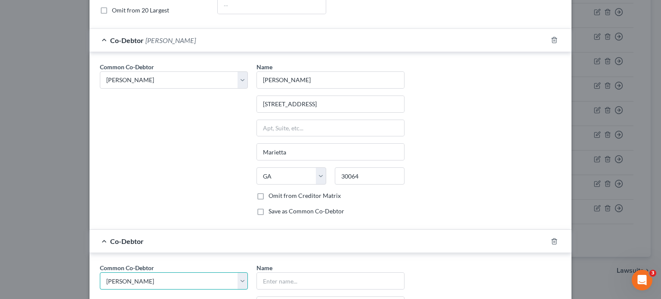
click at [241, 282] on select "Select [PERSON_NAME] [PERSON_NAME]" at bounding box center [174, 280] width 148 height 17
select select "1"
click at [100, 272] on select "Select [PERSON_NAME] [PERSON_NAME]" at bounding box center [174, 280] width 148 height 17
select select "1"
type input "[PERSON_NAME], D.C."
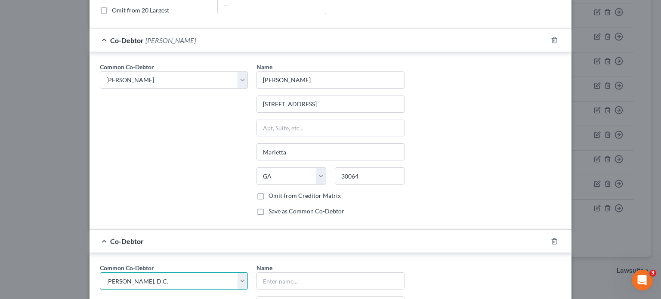
type input "[STREET_ADDRESS]"
type input "Marietta"
select select "10"
type input "30064"
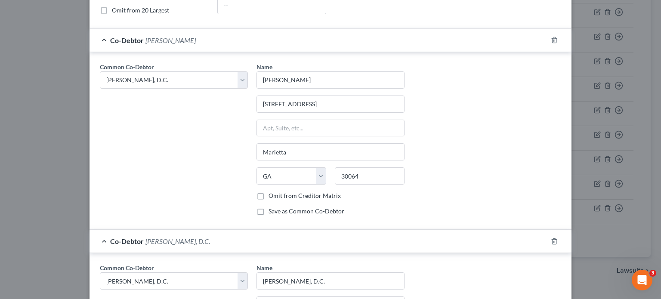
click at [169, 170] on div "Common Co-Debtor Select Krissty Foster Jamie Foster, D.C." at bounding box center [174, 142] width 157 height 160
click at [241, 77] on select "Select [PERSON_NAME] [PERSON_NAME]" at bounding box center [174, 79] width 148 height 17
select select "0"
click at [100, 71] on select "Select [PERSON_NAME] [PERSON_NAME]" at bounding box center [174, 79] width 148 height 17
select select "0"
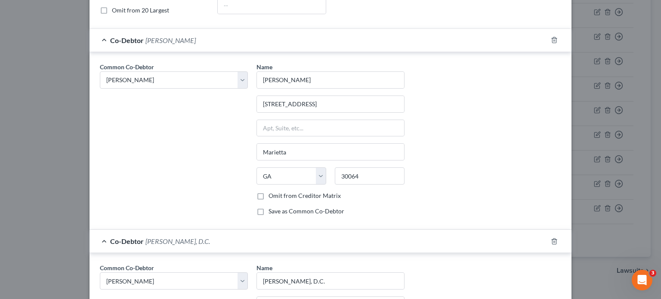
click at [161, 105] on div "Common Co-Debtor Select Krissty Foster Jamie Foster, D.C." at bounding box center [174, 142] width 157 height 160
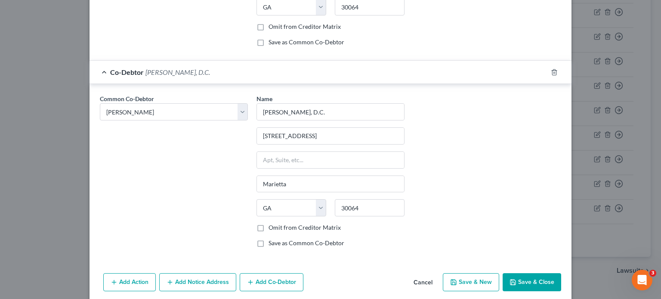
scroll to position [422, 0]
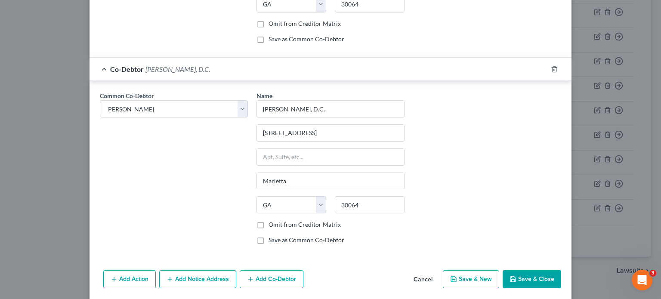
click at [531, 275] on button "Save & Close" at bounding box center [532, 279] width 59 height 18
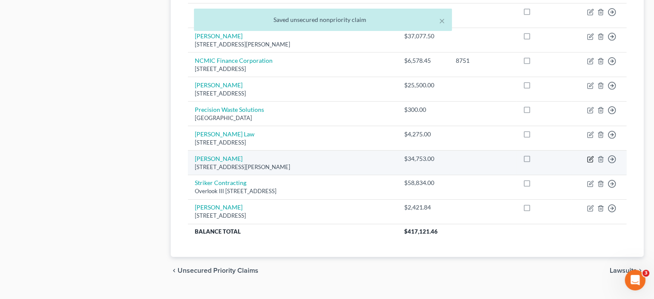
click at [588, 156] on icon "button" at bounding box center [590, 159] width 7 height 7
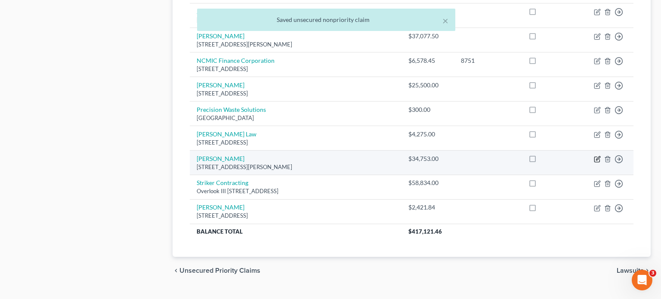
select select "10"
select select "8"
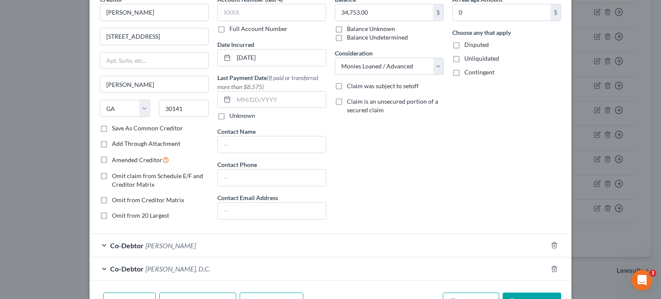
scroll to position [97, 0]
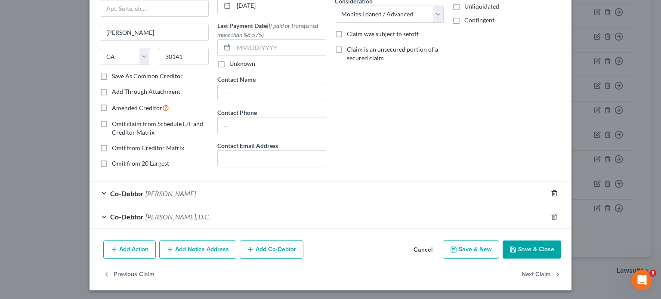
click at [552, 191] on icon "button" at bounding box center [554, 194] width 4 height 6
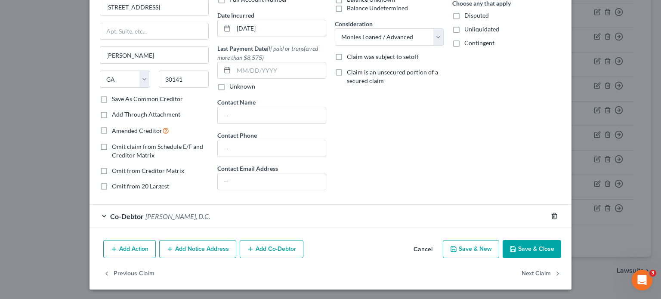
click at [552, 215] on icon "button" at bounding box center [554, 216] width 7 height 7
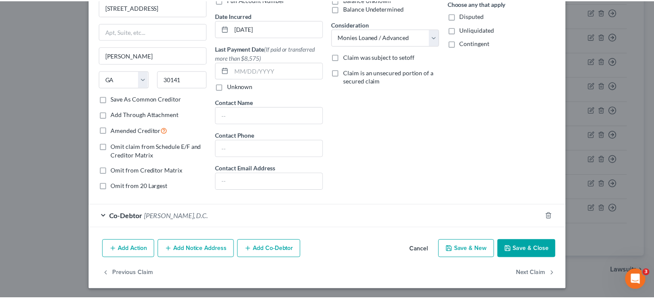
scroll to position [50, 0]
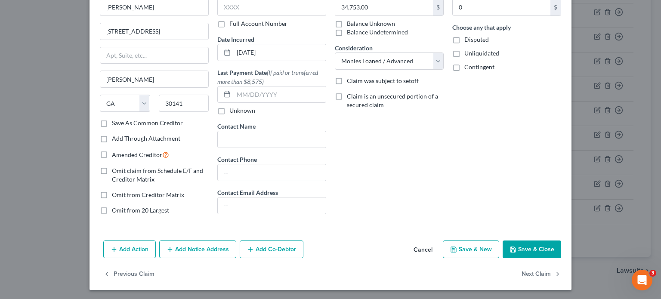
click at [528, 249] on button "Save & Close" at bounding box center [532, 250] width 59 height 18
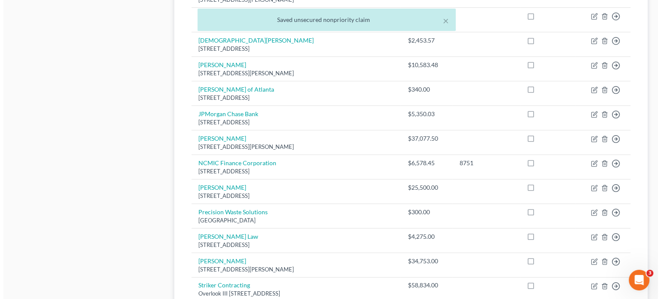
scroll to position [389, 0]
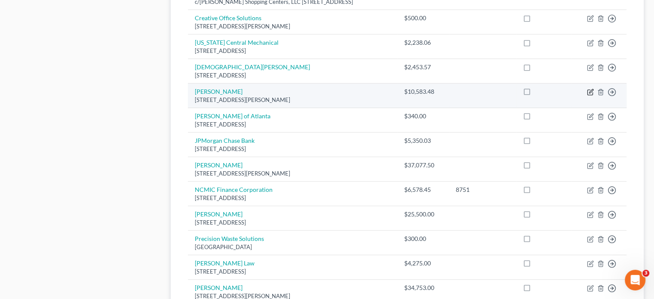
click at [589, 89] on icon "button" at bounding box center [590, 92] width 7 height 7
select select "10"
select select "8"
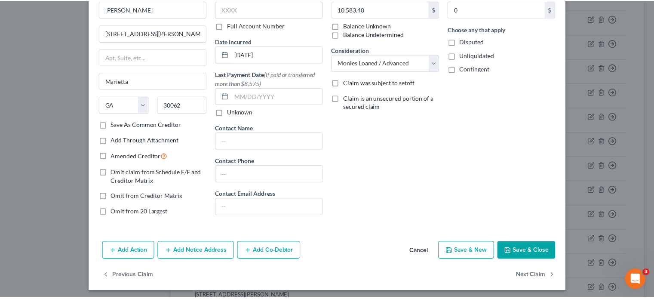
scroll to position [50, 0]
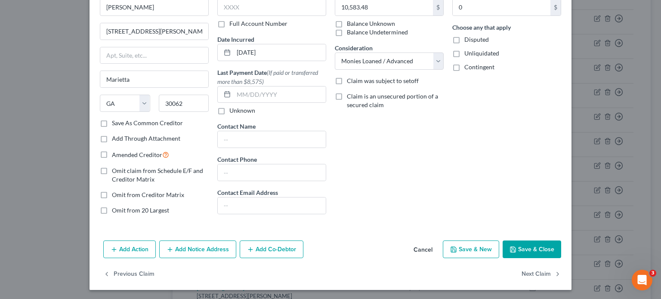
click at [517, 245] on button "Save & Close" at bounding box center [532, 250] width 59 height 18
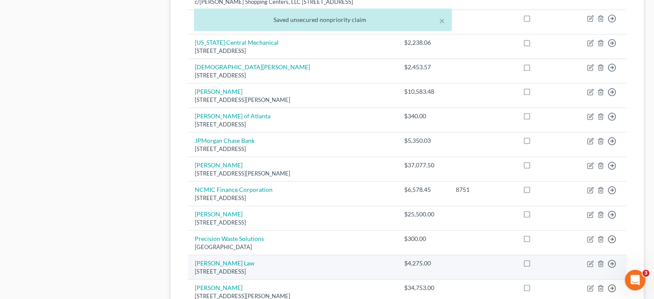
scroll to position [131, 0]
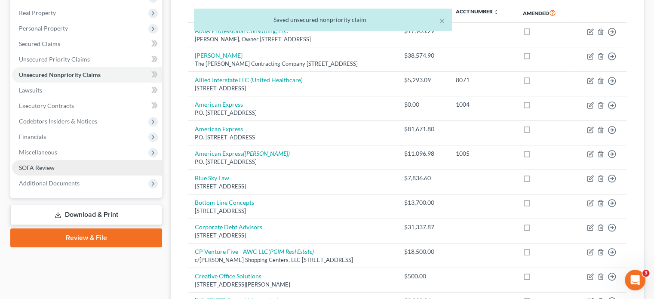
click at [38, 164] on span "SOFA Review" at bounding box center [37, 167] width 36 height 7
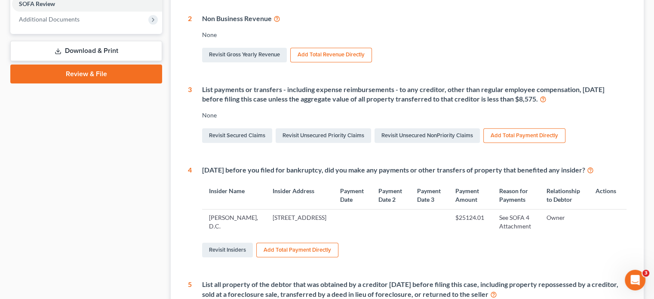
scroll to position [299, 0]
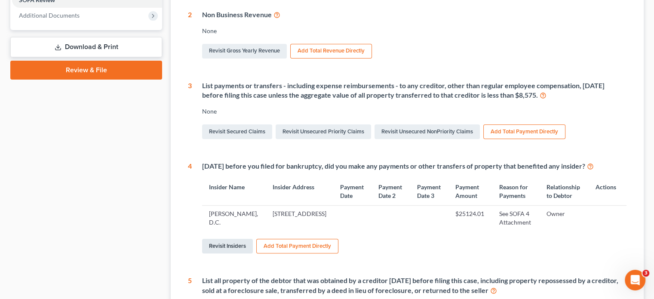
click at [236, 250] on link "Revisit Insiders" at bounding box center [227, 246] width 51 height 15
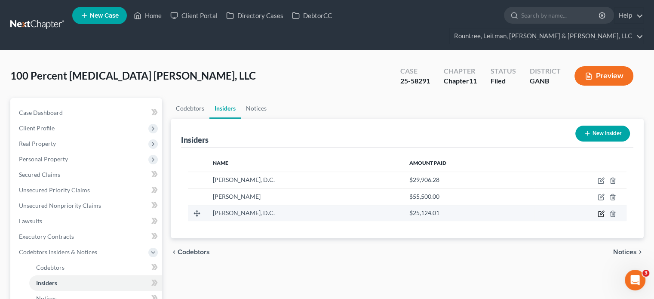
click at [601, 210] on icon "button" at bounding box center [601, 213] width 7 height 7
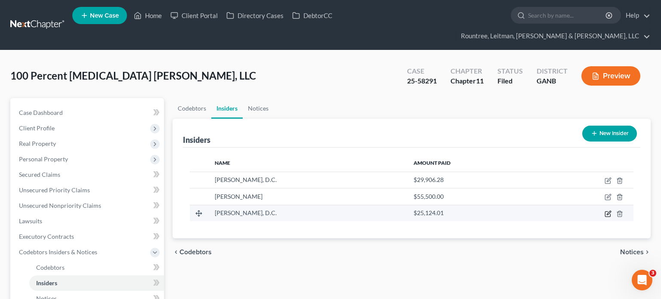
select select "10"
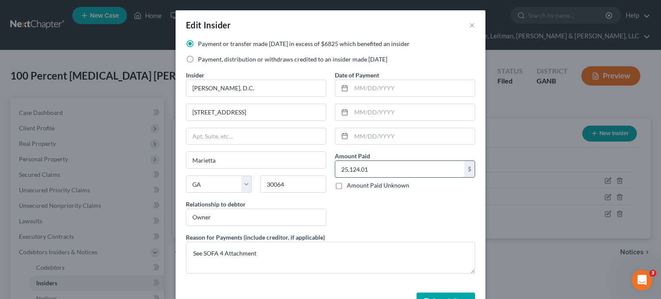
click at [378, 167] on input "25,124.01" at bounding box center [399, 169] width 129 height 16
paste input "$209,095.56"
type input "209,095.56"
click at [448, 295] on button "Save & Close" at bounding box center [446, 302] width 59 height 18
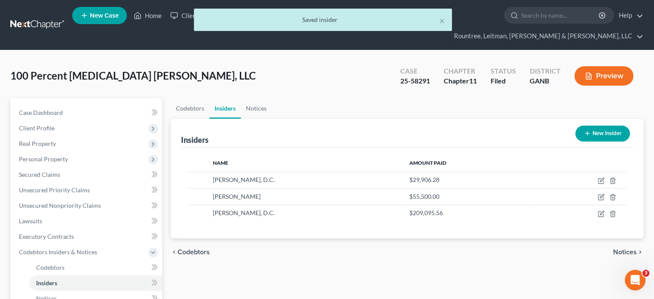
click at [599, 126] on button "New Insider" at bounding box center [603, 134] width 55 height 16
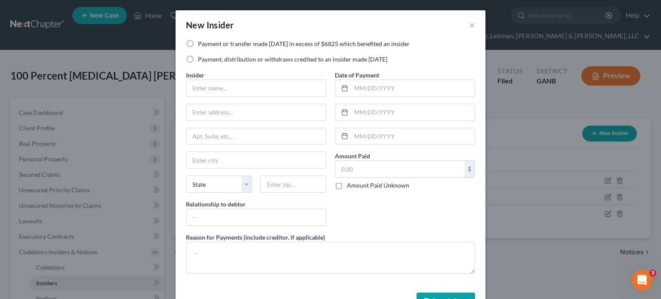
click at [198, 44] on label "Payment or transfer made [DATE] in excess of $6825 which benefited an insider" at bounding box center [304, 44] width 212 height 9
click at [201, 44] on input "Payment or transfer made [DATE] in excess of $6825 which benefited an insider" at bounding box center [204, 43] width 6 height 6
radio input "true"
click at [203, 90] on input "text" at bounding box center [255, 88] width 139 height 16
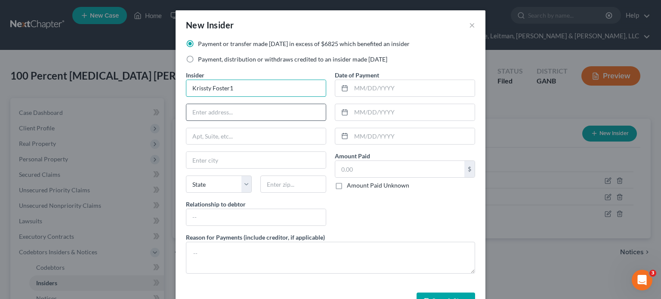
type input "[PERSON_NAME]"
type input "[STREET_ADDRESS]"
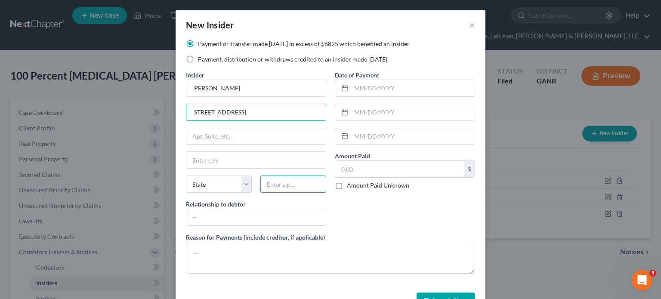
click at [307, 186] on input "text" at bounding box center [293, 184] width 66 height 17
type input "30064"
type input "Marietta"
select select "10"
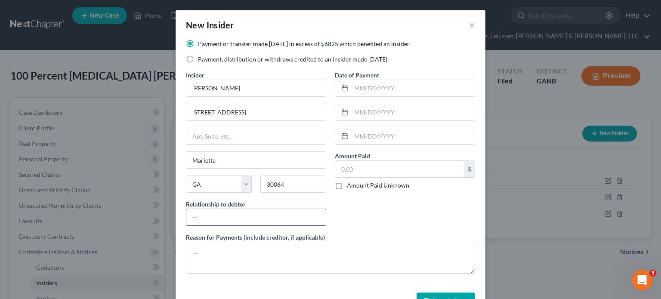
click at [255, 216] on input "text" at bounding box center [255, 217] width 139 height 16
type input "Owner's spouse"
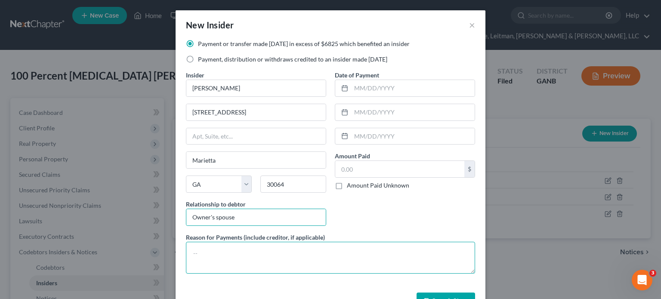
click at [224, 250] on textarea at bounding box center [330, 258] width 289 height 32
click at [220, 253] on textarea "See SOFA Attachment 4" at bounding box center [330, 258] width 289 height 32
click at [216, 250] on textarea "See SOFA Attachment 4" at bounding box center [330, 258] width 289 height 32
type textarea "See SOFA 4 Attachment"
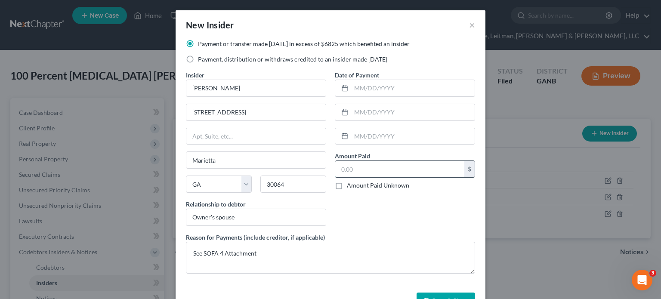
click at [356, 170] on input "text" at bounding box center [399, 169] width 129 height 16
type input "82,577.90"
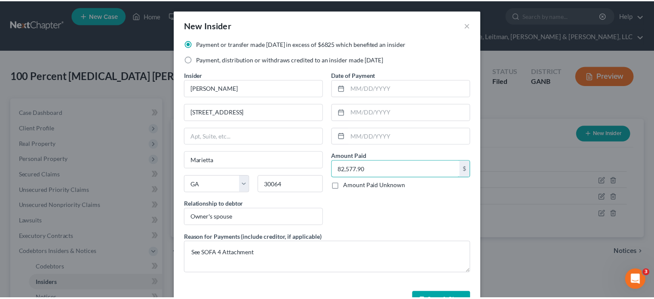
scroll to position [27, 0]
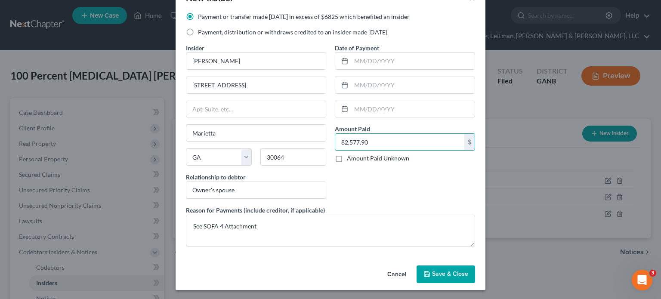
click at [451, 271] on span "Save & Close" at bounding box center [450, 274] width 36 height 7
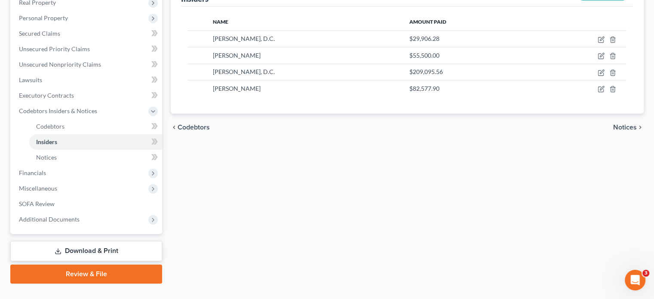
scroll to position [142, 0]
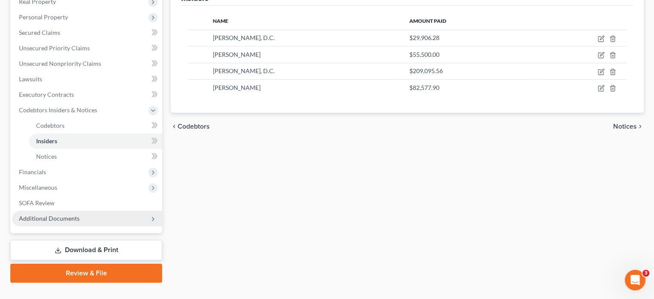
click at [64, 215] on span "Additional Documents" at bounding box center [49, 218] width 61 height 7
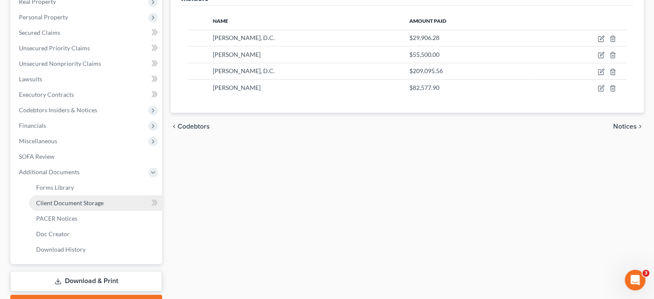
click at [79, 199] on span "Client Document Storage" at bounding box center [70, 202] width 68 height 7
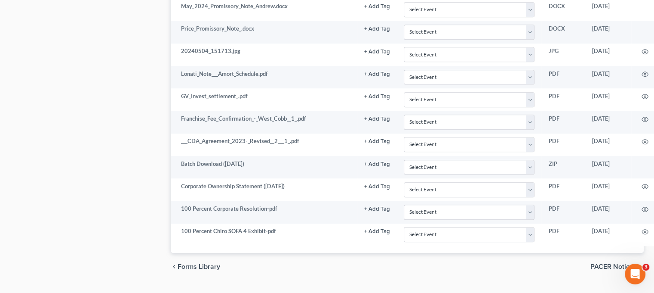
scroll to position [586, 35]
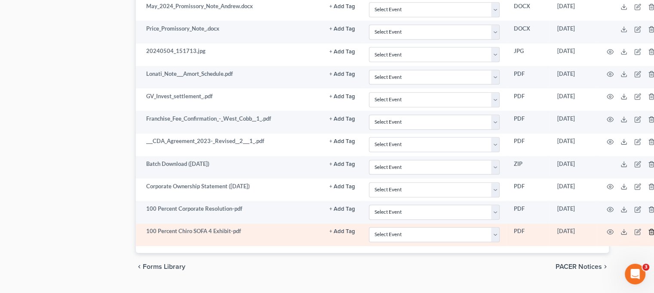
click at [648, 228] on icon "button" at bounding box center [651, 231] width 7 height 7
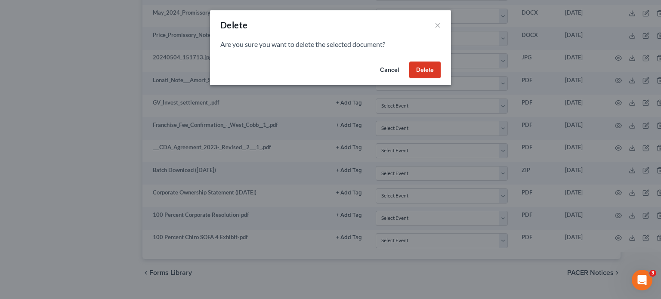
click at [427, 69] on button "Delete" at bounding box center [424, 70] width 31 height 17
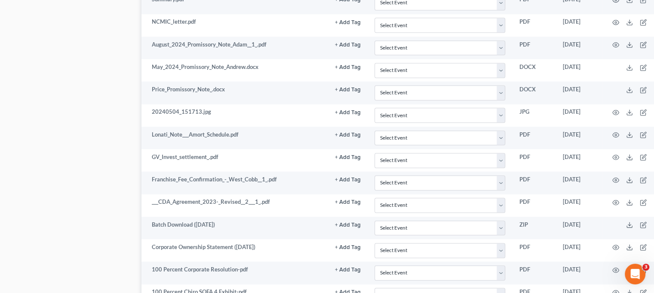
scroll to position [586, 29]
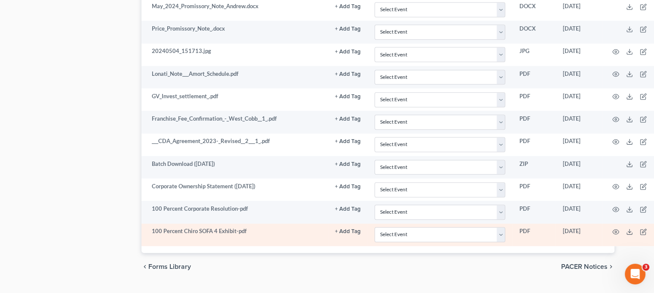
click at [654, 228] on icon "button" at bounding box center [657, 231] width 7 height 7
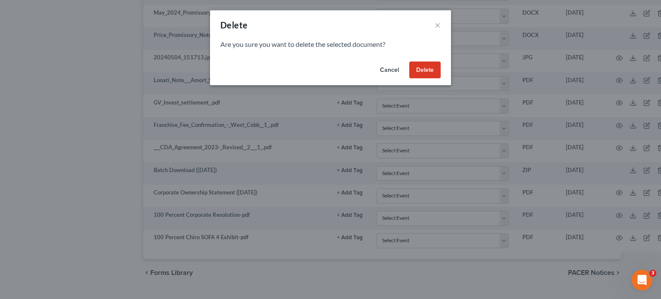
click at [429, 70] on button "Delete" at bounding box center [424, 70] width 31 height 17
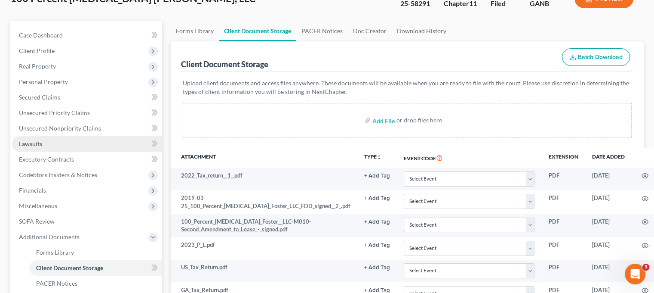
scroll to position [86, 0]
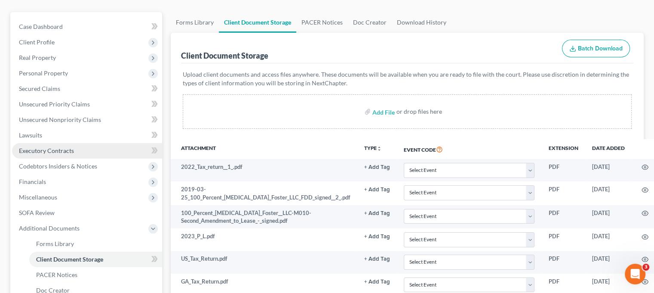
click at [50, 147] on span "Executory Contracts" at bounding box center [46, 150] width 55 height 7
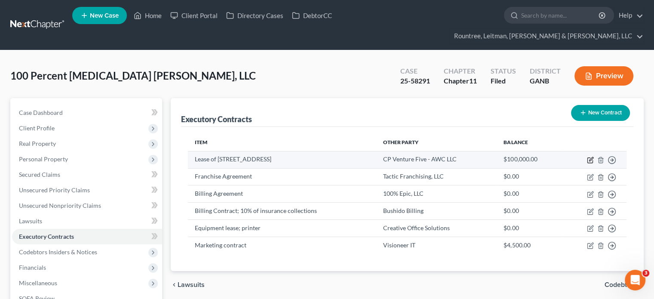
click at [590, 157] on icon "button" at bounding box center [590, 160] width 7 height 7
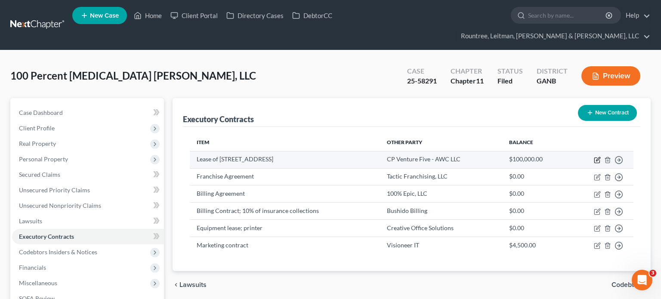
select select "2"
select select "44"
select select "0"
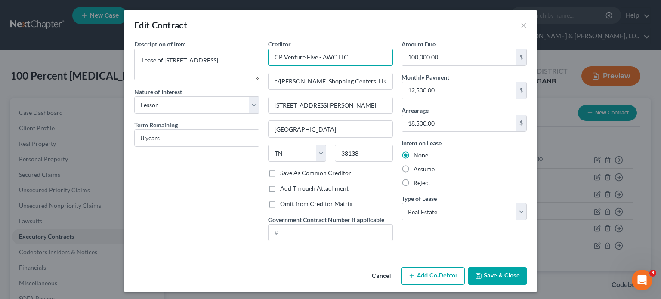
click at [364, 54] on input "CP Venture Five - AWC LLC" at bounding box center [330, 57] width 125 height 17
drag, startPoint x: 364, startPoint y: 56, endPoint x: 151, endPoint y: 49, distance: 213.5
click at [151, 49] on div "Description of non-residential real property * Description of Item * Lease of 3…" at bounding box center [330, 144] width 401 height 209
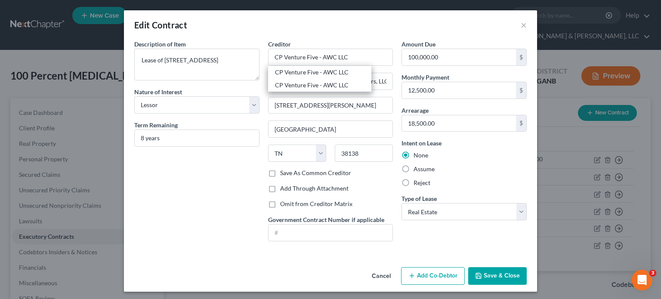
click at [492, 274] on button "Save & Close" at bounding box center [497, 276] width 59 height 18
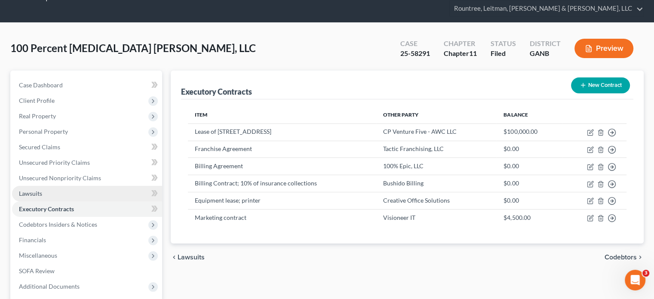
scroll to position [43, 0]
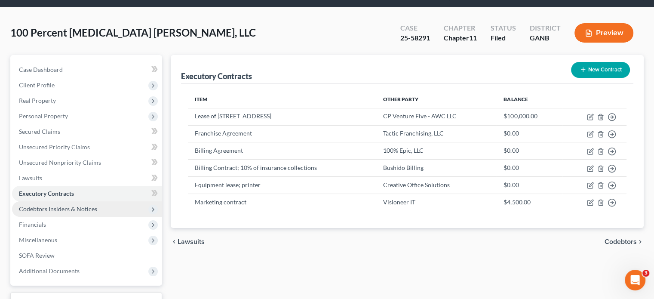
drag, startPoint x: 79, startPoint y: 191, endPoint x: 91, endPoint y: 191, distance: 12.5
click at [79, 205] on span "Codebtors Insiders & Notices" at bounding box center [58, 208] width 78 height 7
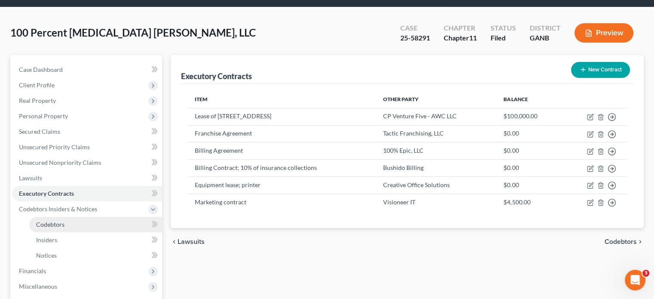
click at [66, 217] on link "Codebtors" at bounding box center [95, 224] width 133 height 15
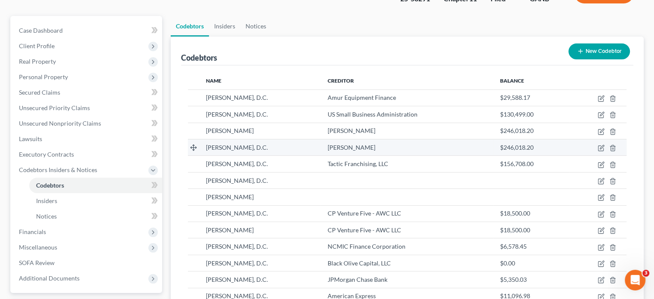
scroll to position [86, 0]
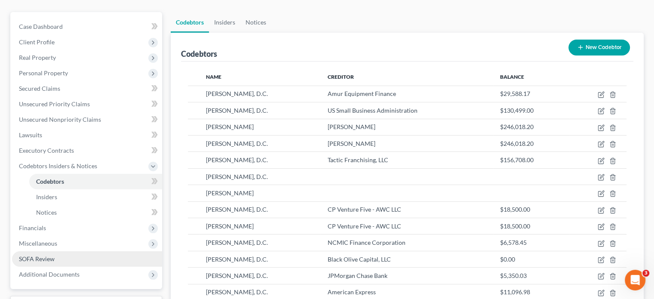
click at [44, 251] on link "SOFA Review" at bounding box center [87, 258] width 150 height 15
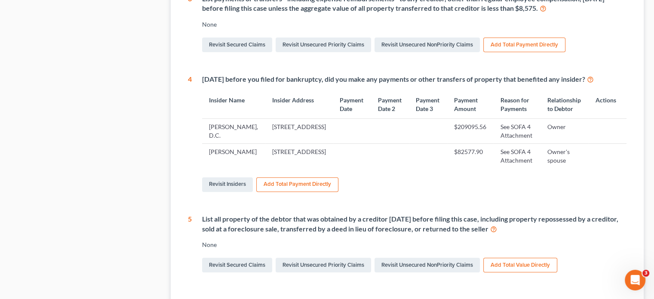
scroll to position [387, 0]
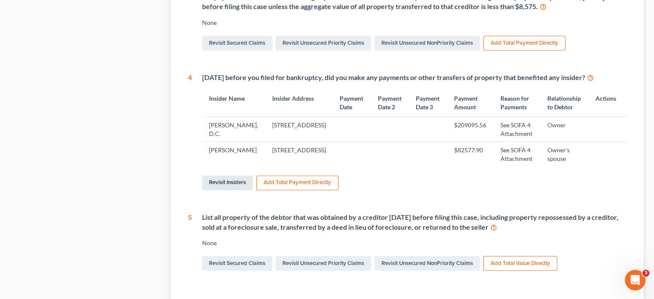
click at [234, 190] on link "Revisit Insiders" at bounding box center [227, 183] width 51 height 15
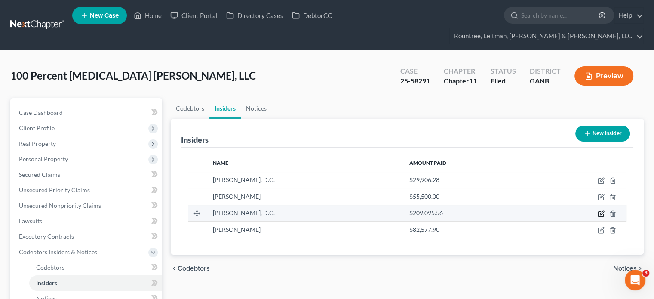
click at [600, 210] on icon "button" at bounding box center [601, 213] width 7 height 7
select select "10"
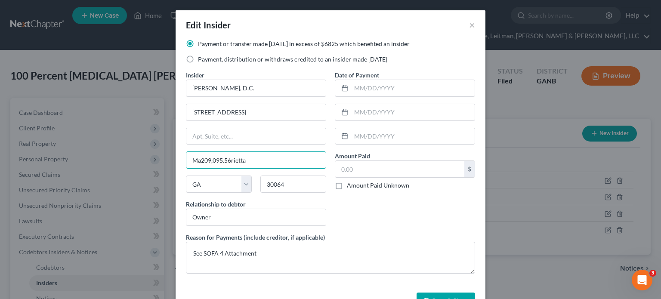
type input "Marietta"
click at [389, 171] on input "text" at bounding box center [399, 169] width 129 height 16
type input "367,698.72"
click at [455, 294] on button "Save & Close" at bounding box center [446, 302] width 59 height 18
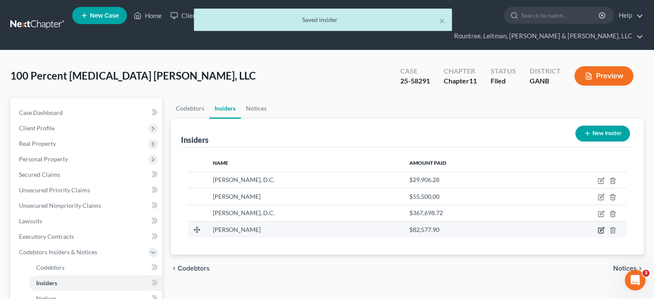
click at [602, 227] on icon "button" at bounding box center [601, 230] width 7 height 7
select select "10"
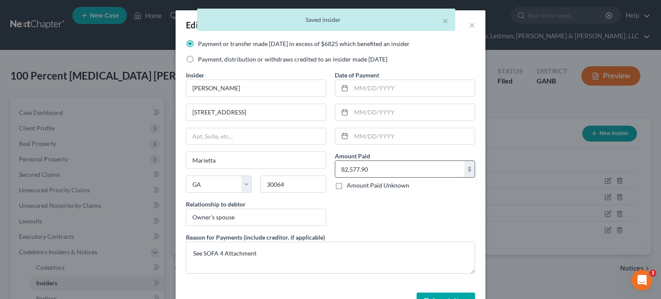
click at [382, 170] on input "82,577.90" at bounding box center [399, 169] width 129 height 16
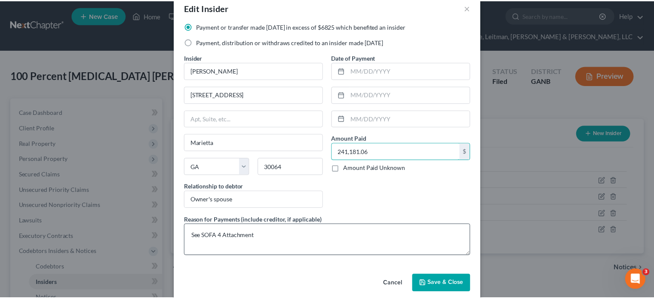
scroll to position [27, 0]
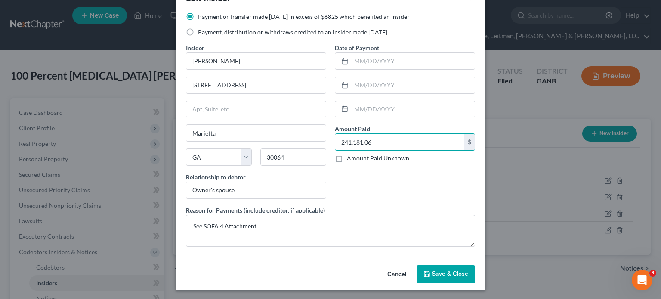
type input "241,181.06"
click at [435, 275] on span "Save & Close" at bounding box center [450, 274] width 36 height 7
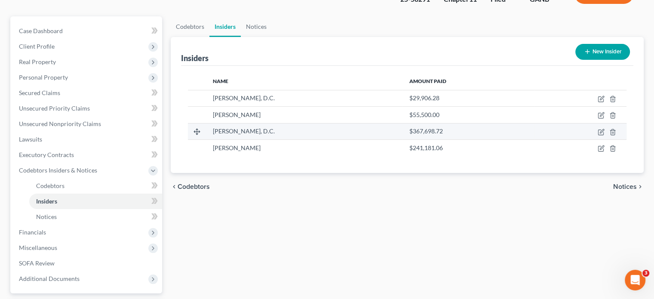
scroll to position [142, 0]
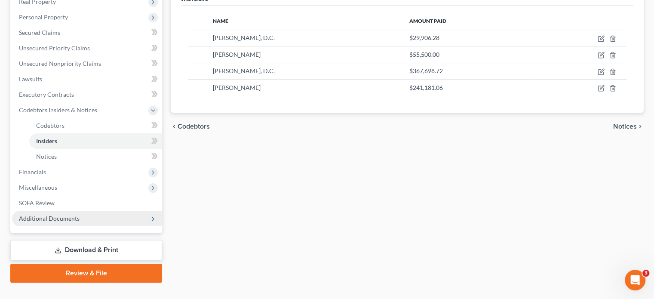
click at [50, 215] on span "Additional Documents" at bounding box center [49, 218] width 61 height 7
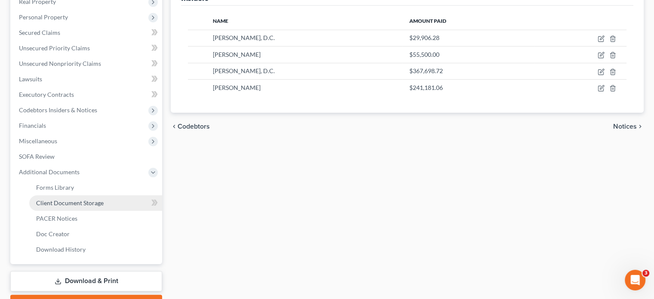
click at [71, 195] on link "Client Document Storage" at bounding box center [95, 202] width 133 height 15
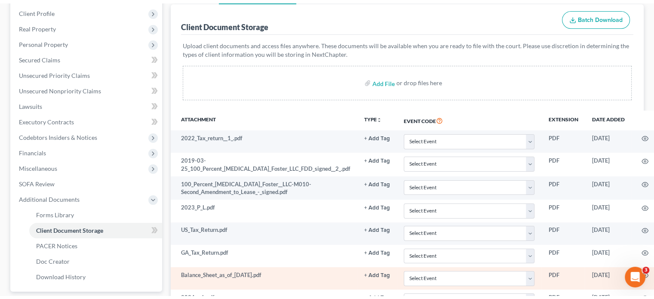
scroll to position [26, 0]
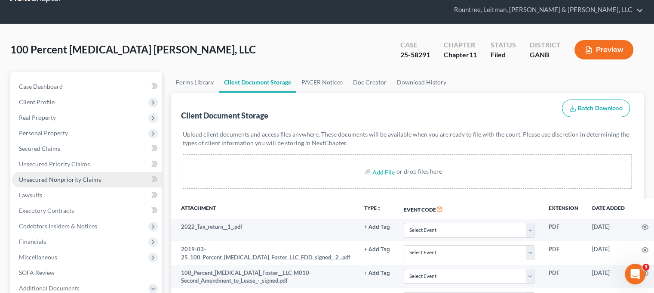
click at [52, 176] on span "Unsecured Nonpriority Claims" at bounding box center [60, 179] width 82 height 7
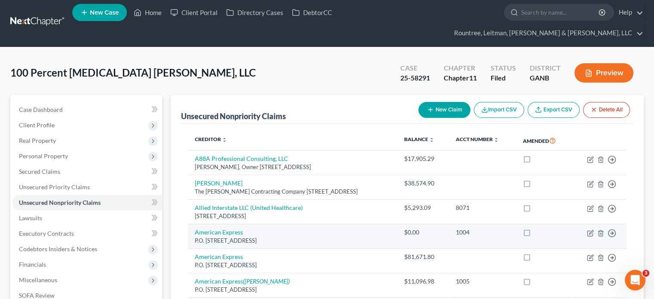
scroll to position [2, 0]
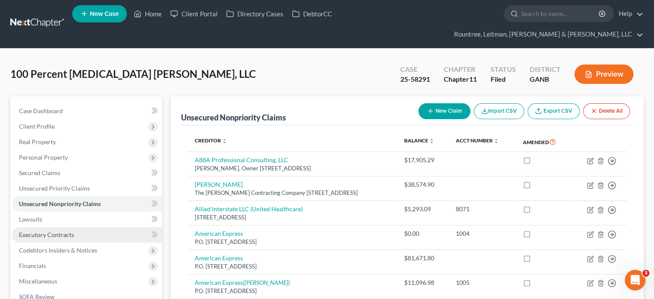
click at [58, 231] on span "Executory Contracts" at bounding box center [46, 234] width 55 height 7
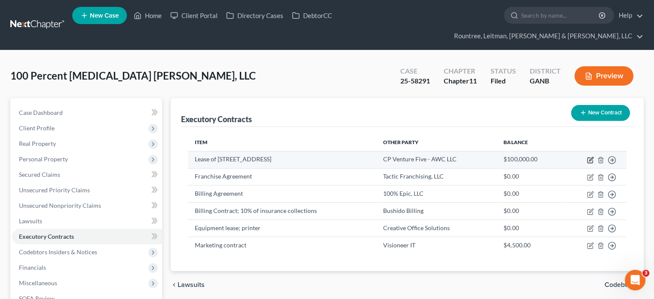
click at [592, 157] on icon "button" at bounding box center [591, 159] width 4 height 4
select select "2"
select select "44"
select select "0"
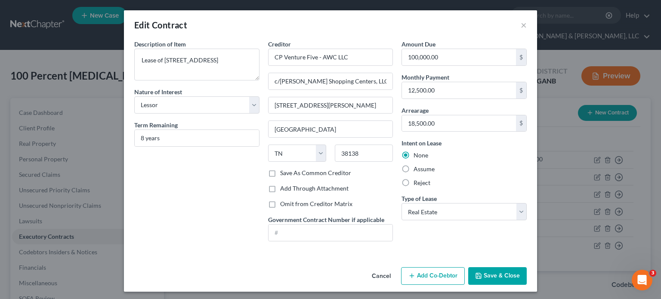
click at [280, 173] on label "Save As Common Creditor" at bounding box center [315, 173] width 71 height 9
click at [284, 173] on input "Save As Common Creditor" at bounding box center [287, 172] width 6 height 6
checkbox input "true"
click at [504, 277] on button "Save & Close" at bounding box center [497, 276] width 59 height 18
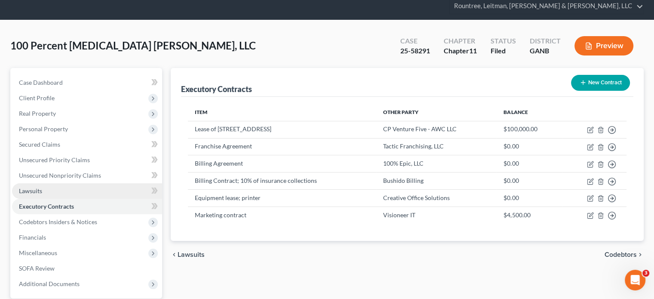
scroll to position [86, 0]
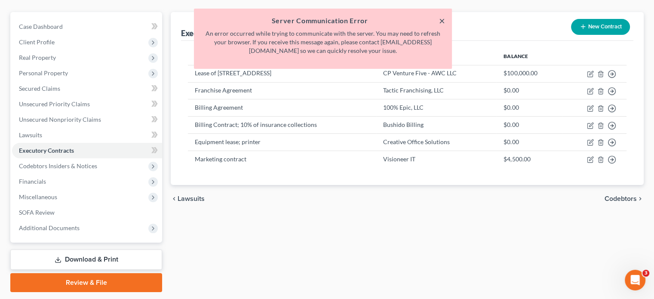
click at [441, 19] on button "×" at bounding box center [442, 20] width 6 height 10
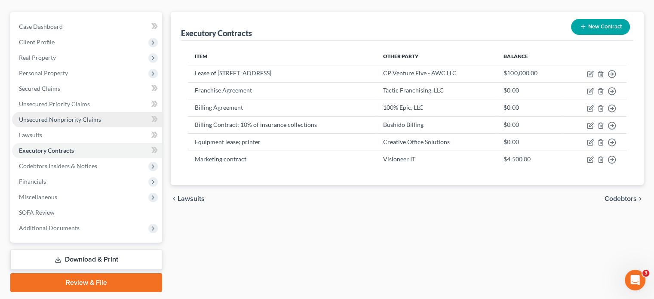
click at [80, 112] on link "Unsecured Nonpriority Claims" at bounding box center [87, 119] width 150 height 15
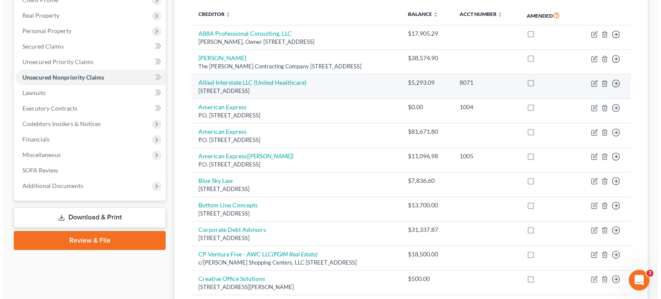
scroll to position [129, 0]
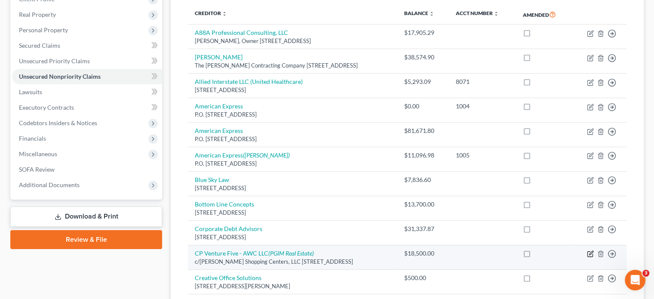
click at [591, 250] on icon "button" at bounding box center [590, 253] width 7 height 7
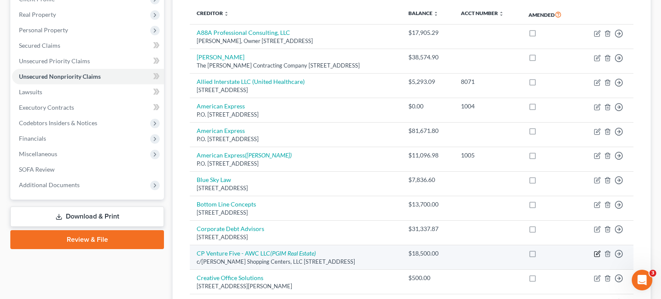
select select "44"
select select "11"
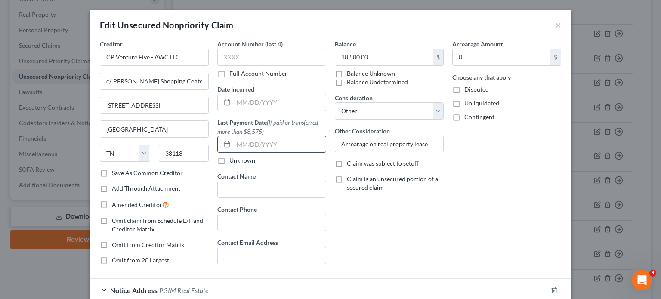
click at [244, 141] on input "text" at bounding box center [280, 144] width 92 height 16
click at [234, 143] on input "text" at bounding box center [280, 144] width 92 height 16
drag, startPoint x: 230, startPoint y: 145, endPoint x: 660, endPoint y: 96, distance: 433.1
click at [234, 145] on input "text" at bounding box center [280, 144] width 92 height 16
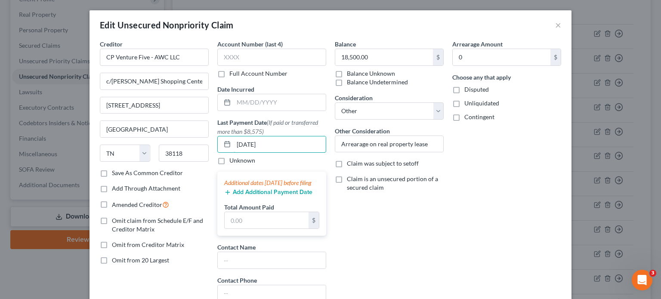
type input "06/26/2025"
click at [256, 228] on input "text" at bounding box center [267, 220] width 84 height 16
type input "31,269.00"
click at [249, 196] on button "Add Additional Payment Date" at bounding box center [268, 192] width 88 height 7
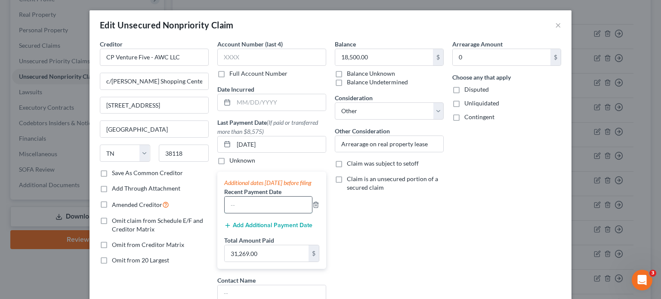
click at [246, 211] on input "text" at bounding box center [268, 205] width 87 height 16
type input "[DATE]"
click at [254, 229] on button "Add Additional Payment Date" at bounding box center [268, 225] width 88 height 7
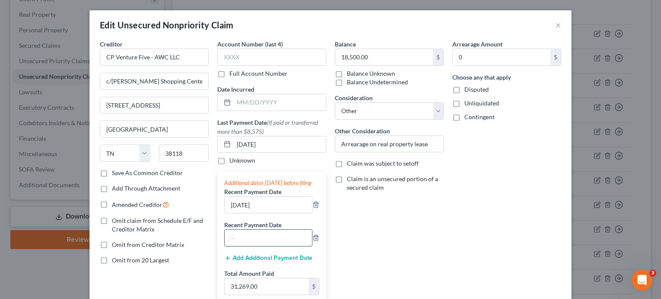
click at [249, 245] on input "text" at bounding box center [268, 238] width 87 height 16
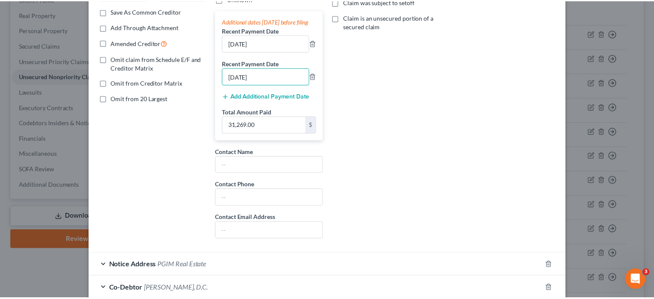
scroll to position [215, 0]
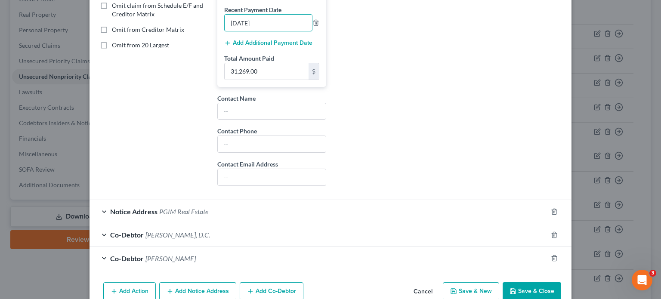
type input "04/29/2025"
click at [525, 294] on button "Save & Close" at bounding box center [532, 291] width 59 height 18
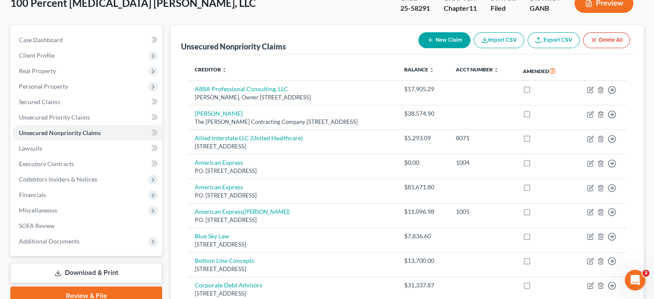
scroll to position [0, 0]
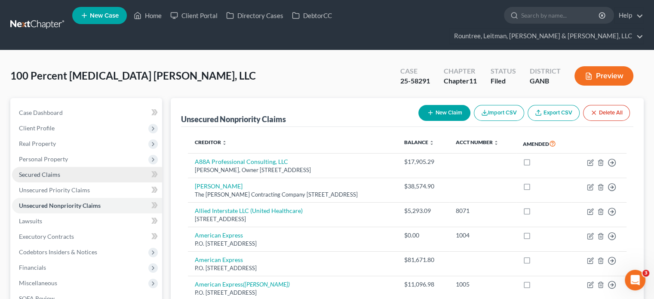
click at [40, 167] on link "Secured Claims" at bounding box center [87, 174] width 150 height 15
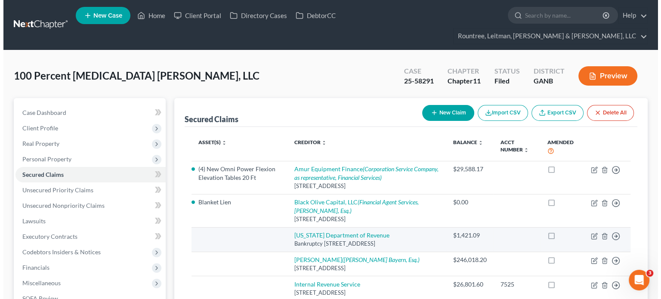
scroll to position [167, 0]
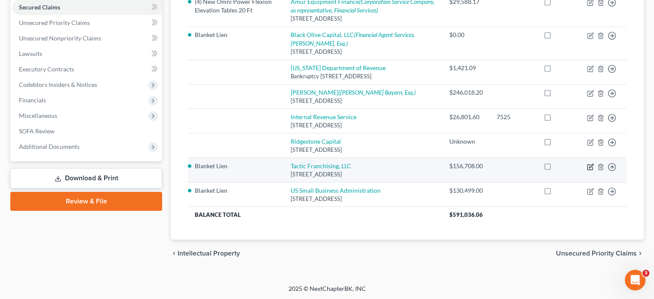
click at [591, 166] on icon "button" at bounding box center [591, 166] width 4 height 4
select select "3"
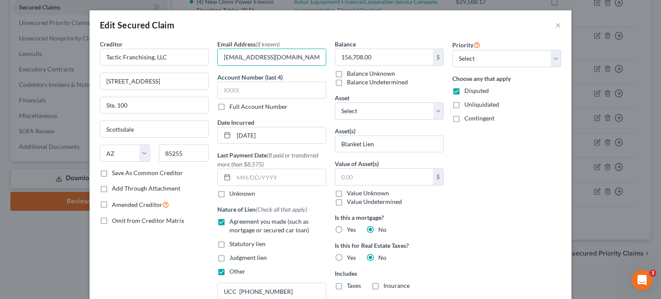
drag, startPoint x: 312, startPoint y: 57, endPoint x: 13, endPoint y: 47, distance: 298.8
click at [13, 47] on div "Edit Secured Claim × Creditor * Tactic Franchising, LLC 20551 N. Pima Road Ste.…" at bounding box center [330, 149] width 661 height 299
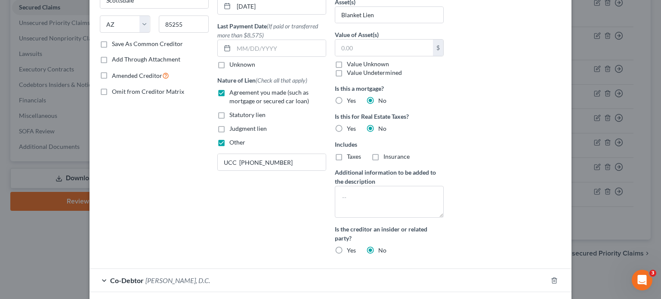
scroll to position [86, 0]
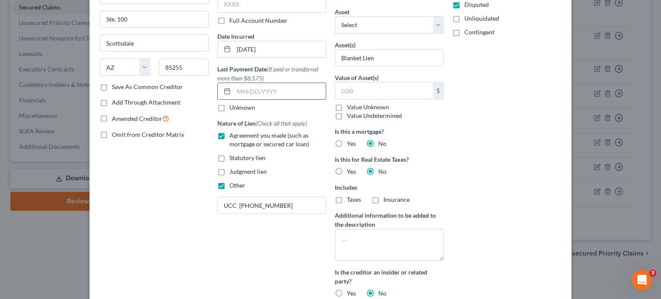
drag, startPoint x: 256, startPoint y: 89, endPoint x: 262, endPoint y: 90, distance: 5.2
click at [256, 89] on input "text" at bounding box center [280, 91] width 92 height 16
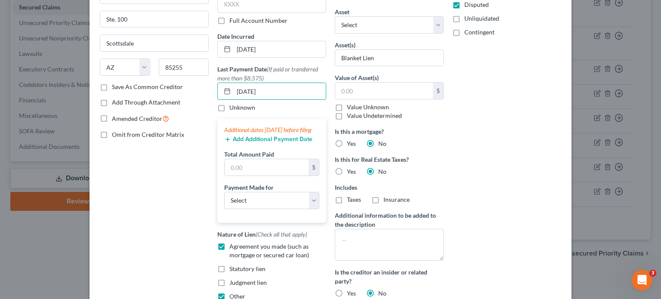
type input "[DATE]"
click at [257, 143] on button "Add Additional Payment Date" at bounding box center [268, 139] width 88 height 7
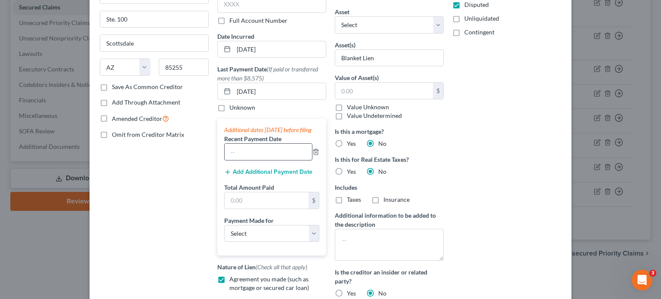
click at [260, 159] on input "text" at bounding box center [268, 152] width 87 height 16
type input "[DATE]"
click at [253, 176] on button "Add Additional Payment Date" at bounding box center [268, 172] width 88 height 7
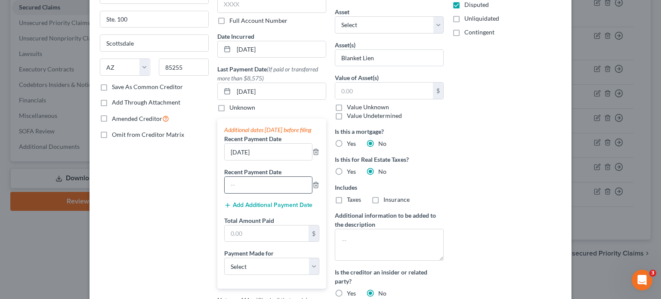
click at [244, 192] on input "text" at bounding box center [268, 185] width 87 height 16
type input "06/23/2025"
click at [258, 209] on button "Add Additional Payment Date" at bounding box center [268, 205] width 88 height 7
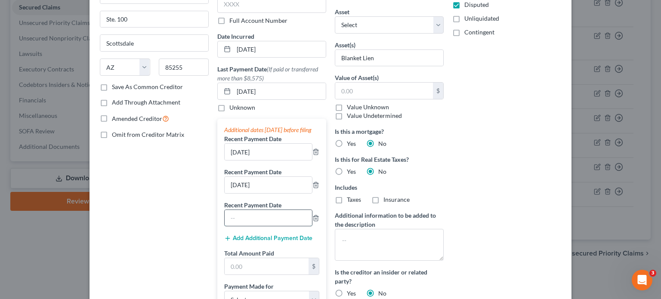
click at [242, 226] on input "text" at bounding box center [268, 218] width 87 height 16
type input "06/16/2025"
click at [244, 242] on button "Add Additional Payment Date" at bounding box center [268, 238] width 88 height 7
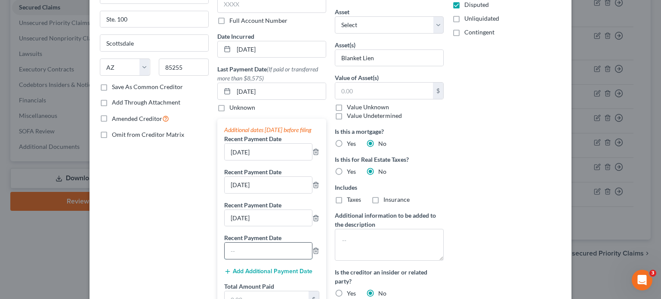
click at [247, 253] on input "text" at bounding box center [268, 251] width 87 height 16
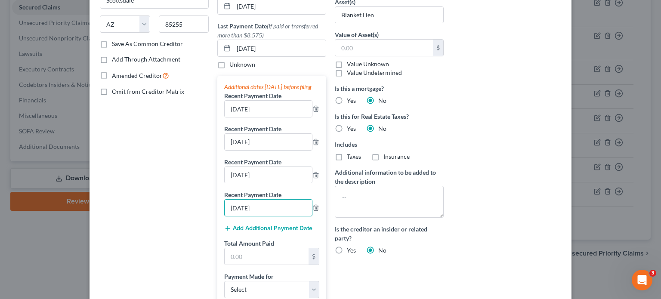
scroll to position [172, 0]
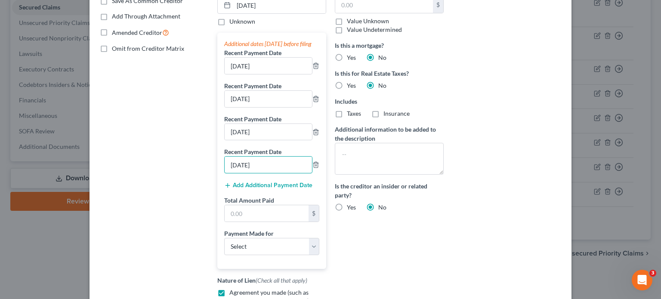
type input "06/04/2025"
click at [274, 189] on button "Add Additional Payment Date" at bounding box center [268, 185] width 88 height 7
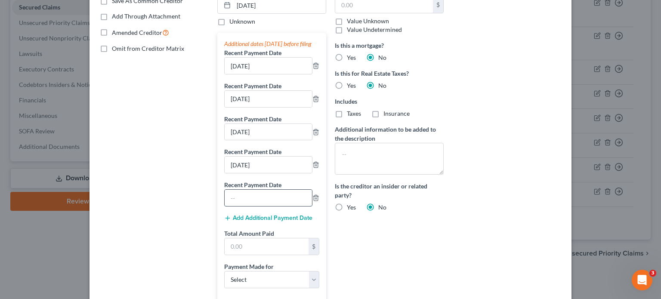
click at [265, 206] on input "text" at bounding box center [268, 198] width 87 height 16
type input "[DATE]"
click at [265, 222] on button "Add Additional Payment Date" at bounding box center [268, 218] width 88 height 7
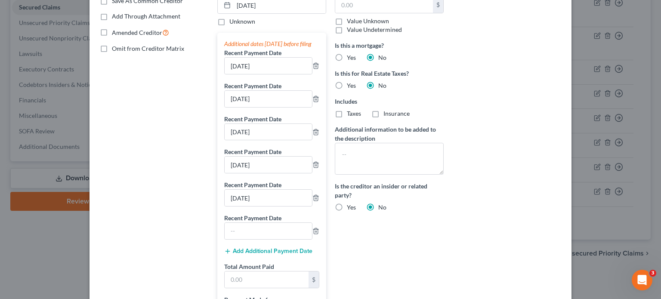
click at [262, 222] on label "Recent Payment Date" at bounding box center [252, 217] width 57 height 9
click at [260, 235] on input "text" at bounding box center [268, 231] width 87 height 16
type input "05/21/2025"
click at [270, 255] on button "Add Additional Payment Date" at bounding box center [268, 251] width 88 height 7
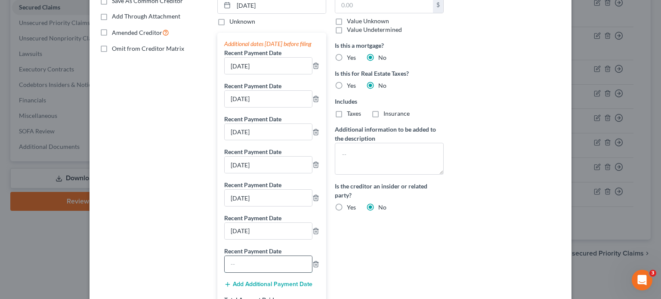
click at [259, 272] on input "text" at bounding box center [268, 264] width 87 height 16
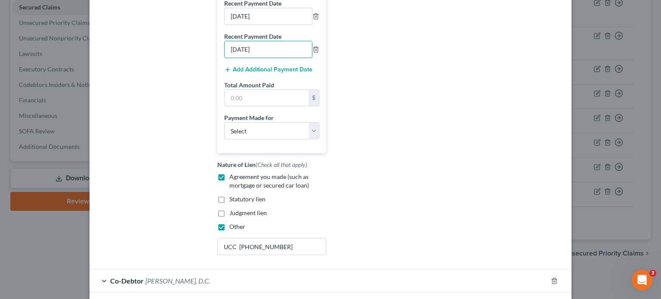
scroll to position [387, 0]
type input "05/16/2025"
click at [254, 72] on div "Add Additional Payment Date" at bounding box center [271, 69] width 95 height 9
click at [255, 73] on button "Add Additional Payment Date" at bounding box center [268, 69] width 88 height 7
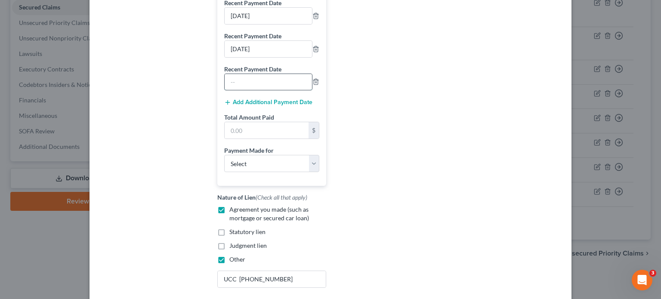
click at [244, 89] on input "text" at bounding box center [268, 82] width 87 height 16
type input "05/02/2025"
click at [249, 106] on button "Add Additional Payment Date" at bounding box center [268, 102] width 88 height 7
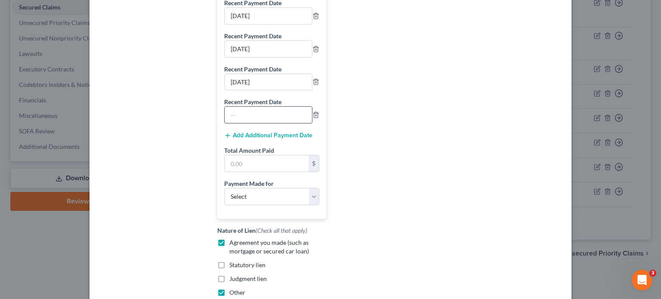
click at [246, 123] on input "text" at bounding box center [268, 115] width 87 height 16
click at [315, 118] on icon "button" at bounding box center [316, 115] width 4 height 6
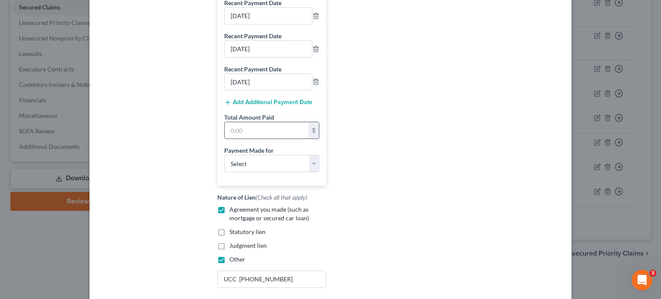
click at [245, 137] on input "text" at bounding box center [267, 130] width 84 height 16
type input "19,106.98"
click at [308, 169] on select "Select Car Credit Card Loan Repayment Mortgage Other Suppliers Or Vendors" at bounding box center [271, 163] width 95 height 17
select select "4"
click at [224, 161] on select "Select Car Credit Card Loan Repayment Mortgage Other Suppliers Or Vendors" at bounding box center [271, 163] width 95 height 17
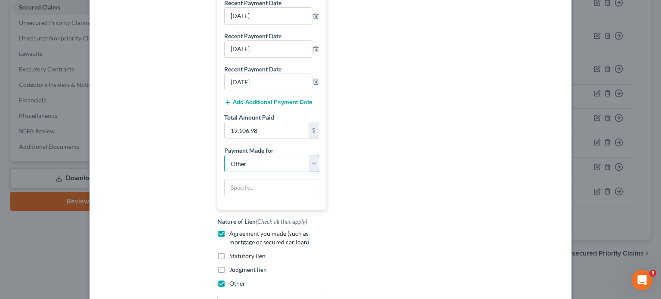
scroll to position [515, 0]
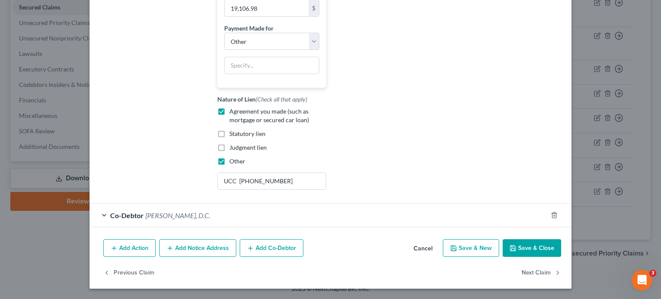
click at [521, 241] on button "Save & Close" at bounding box center [532, 248] width 59 height 18
select select
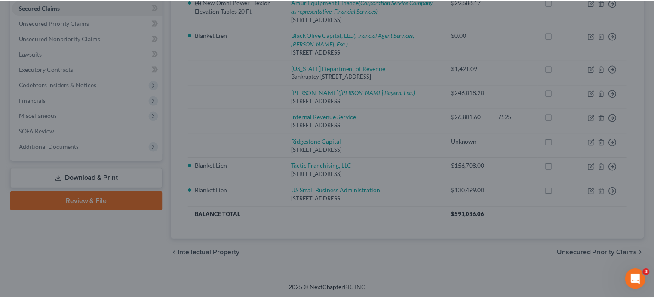
scroll to position [491, 0]
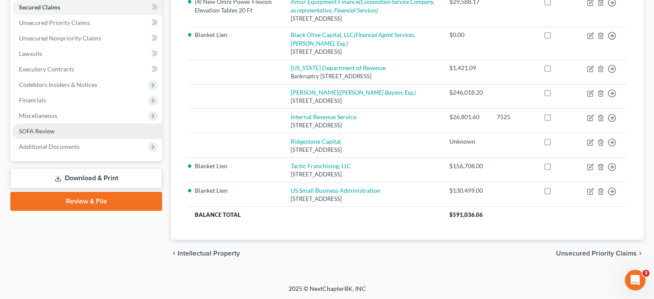
click at [59, 123] on link "SOFA Review" at bounding box center [87, 130] width 150 height 15
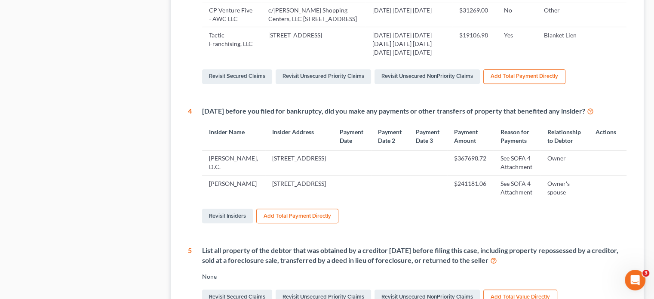
scroll to position [473, 0]
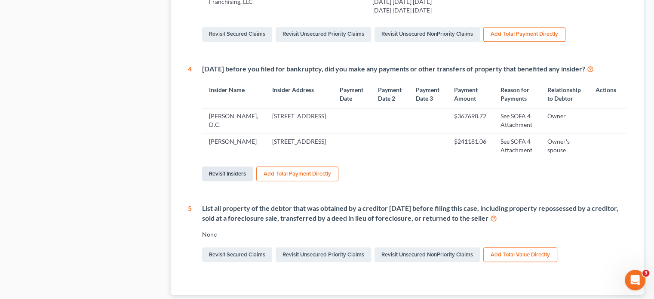
drag, startPoint x: 230, startPoint y: 225, endPoint x: 237, endPoint y: 219, distance: 8.6
click at [230, 181] on link "Revisit Insiders" at bounding box center [227, 174] width 51 height 15
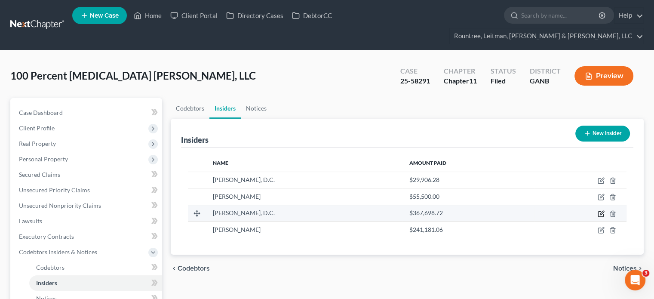
click at [601, 210] on icon "button" at bounding box center [601, 213] width 7 height 7
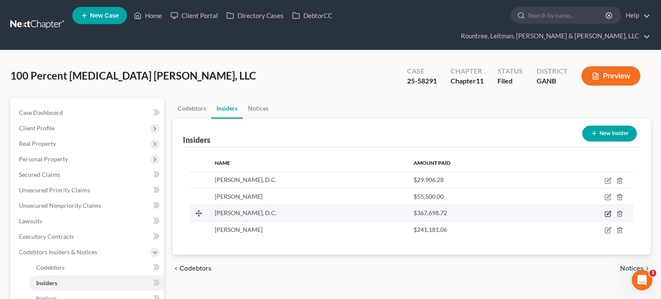
select select "10"
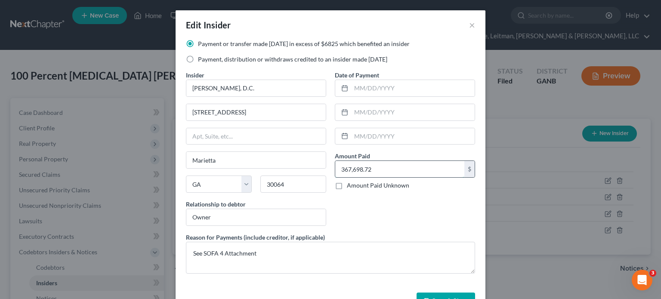
click at [379, 164] on input "367,698.72" at bounding box center [399, 169] width 129 height 16
paste input "$367,830.72"
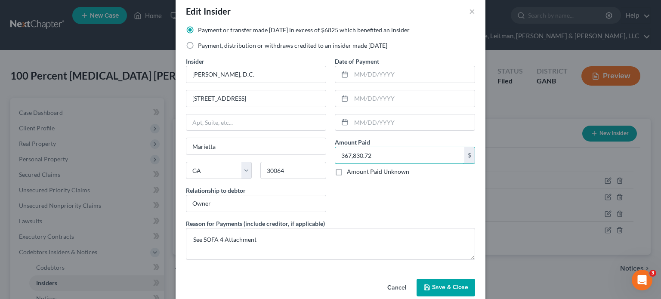
scroll to position [27, 0]
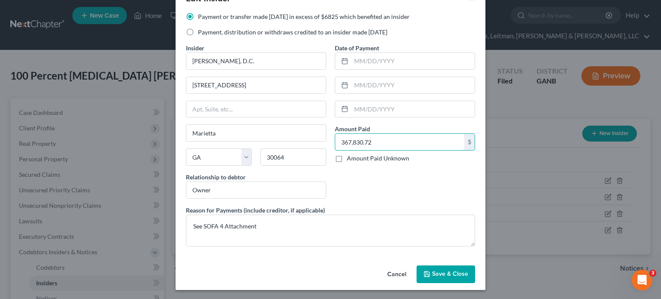
type input "367,830.72"
click at [435, 271] on span "Save & Close" at bounding box center [450, 274] width 36 height 7
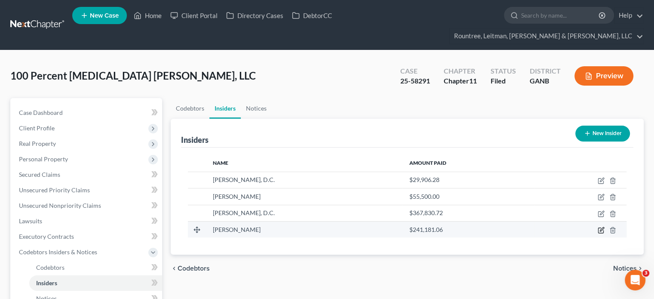
click at [603, 227] on icon "button" at bounding box center [601, 230] width 7 height 7
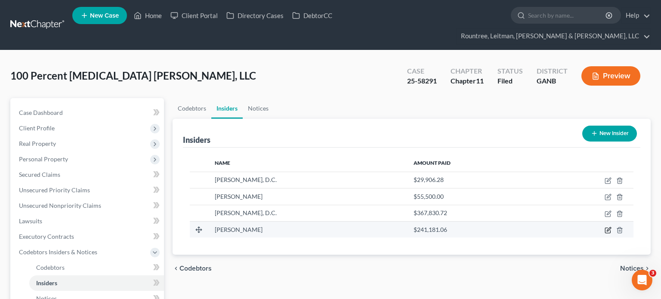
select select "10"
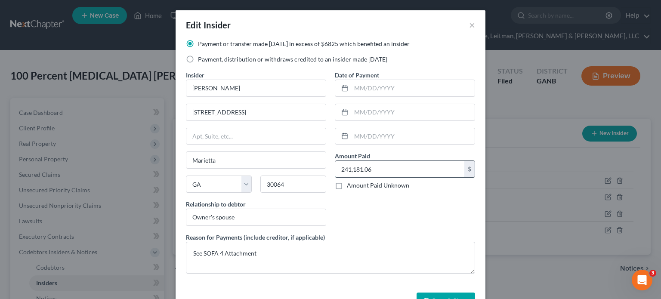
click at [398, 166] on input "241,181.06" at bounding box center [399, 169] width 129 height 16
paste input "$242,017.59"
type input "242,017.59"
click at [389, 221] on div "Date of Payment Amount Paid 242,017.59 $ Amount Paid Unknown Balance Undetermin…" at bounding box center [404, 152] width 149 height 162
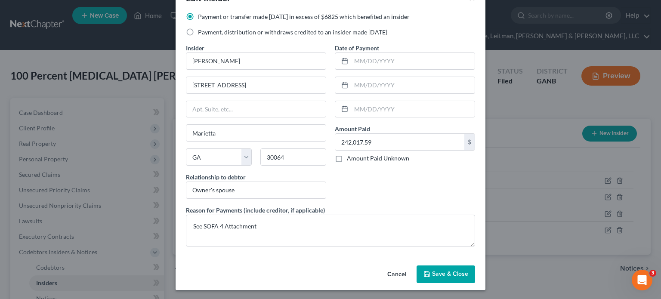
click at [441, 278] on button "Save & Close" at bounding box center [446, 274] width 59 height 18
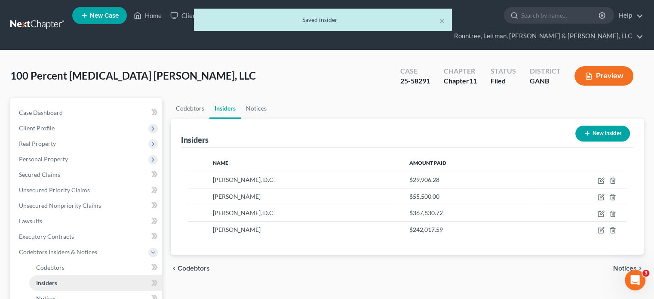
scroll to position [142, 0]
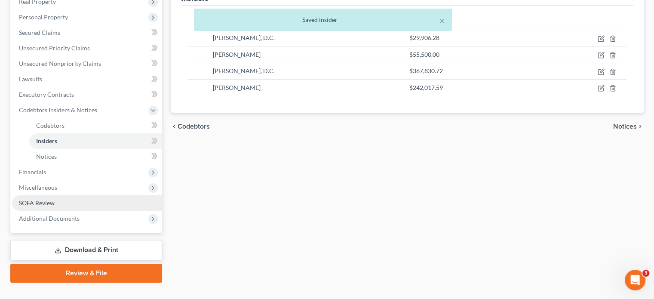
click at [52, 199] on span "SOFA Review" at bounding box center [37, 202] width 36 height 7
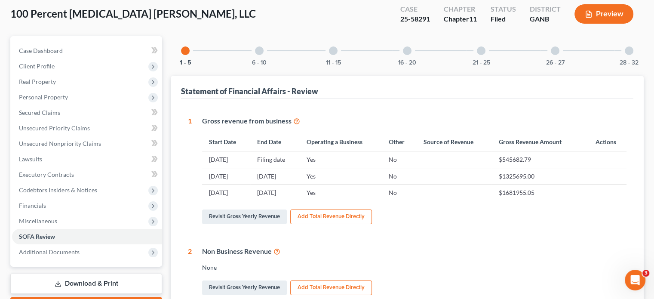
scroll to position [43, 0]
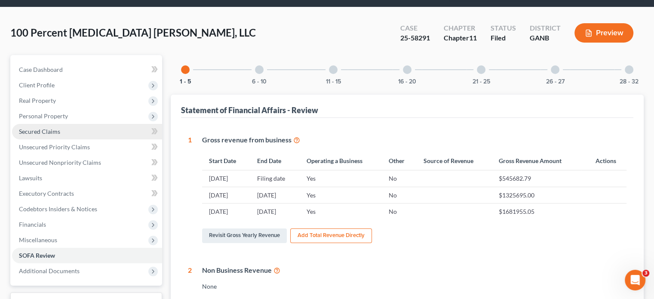
click at [48, 128] on span "Secured Claims" at bounding box center [39, 131] width 41 height 7
